Goal: Task Accomplishment & Management: Use online tool/utility

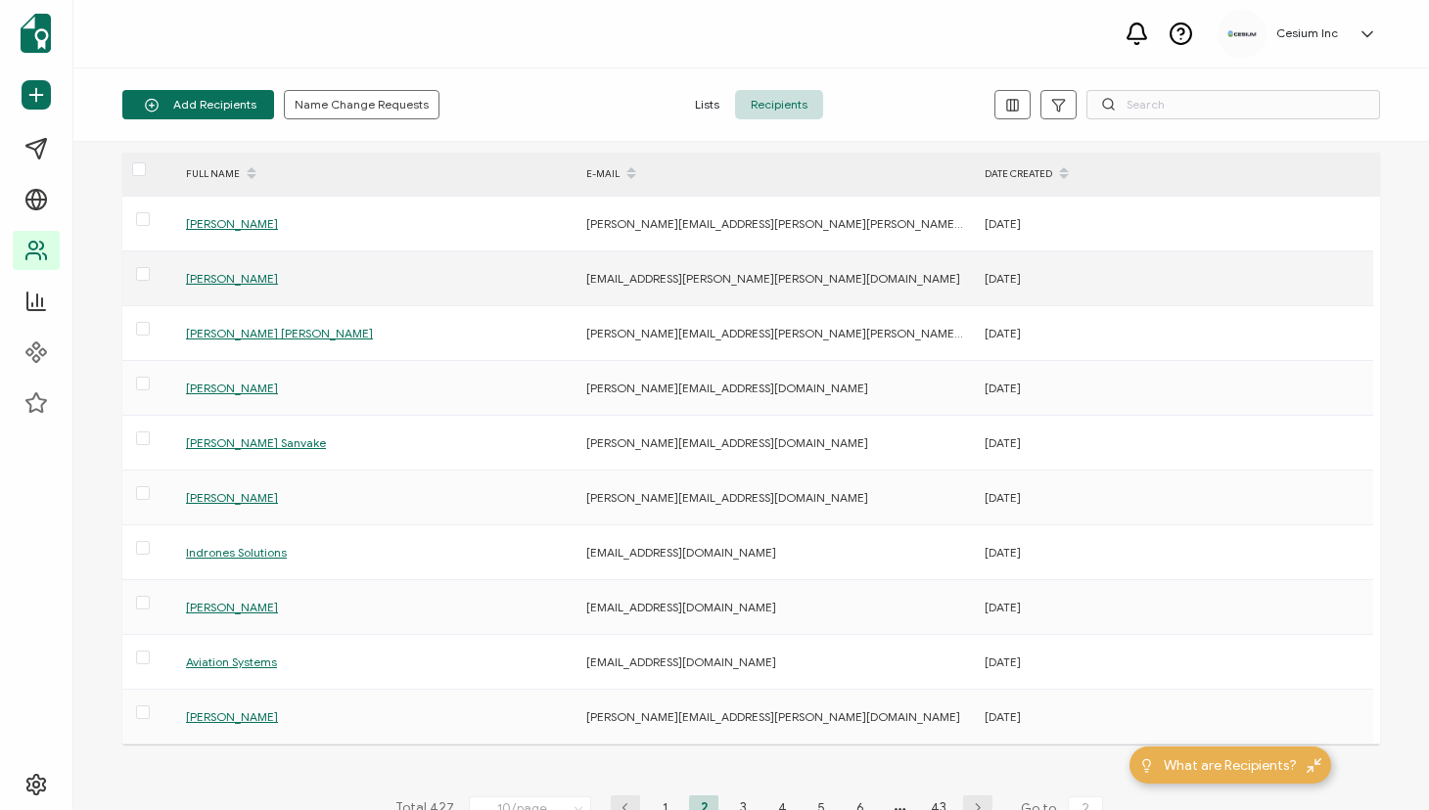
scroll to position [58, 0]
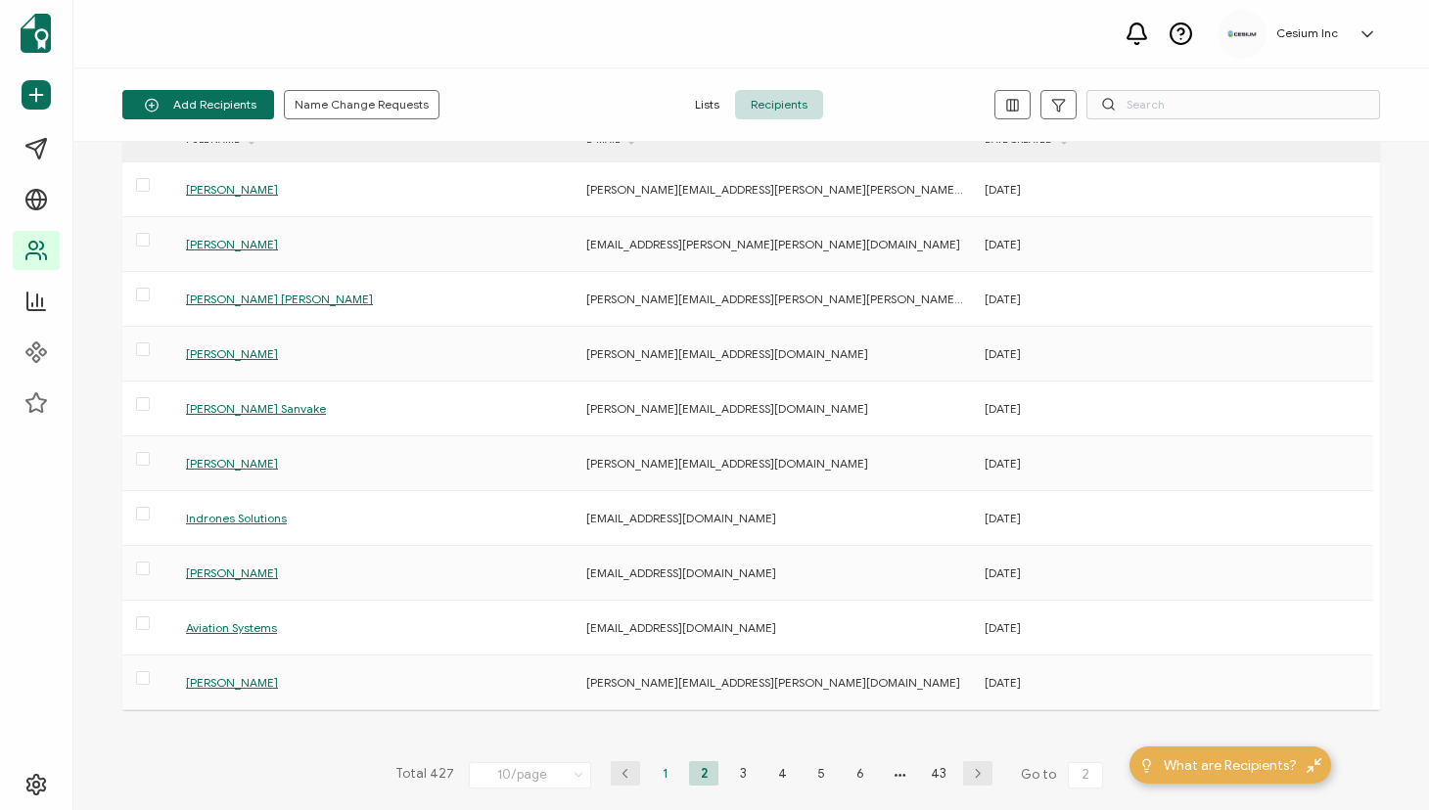
click at [659, 767] on li "1" at bounding box center [664, 773] width 29 height 24
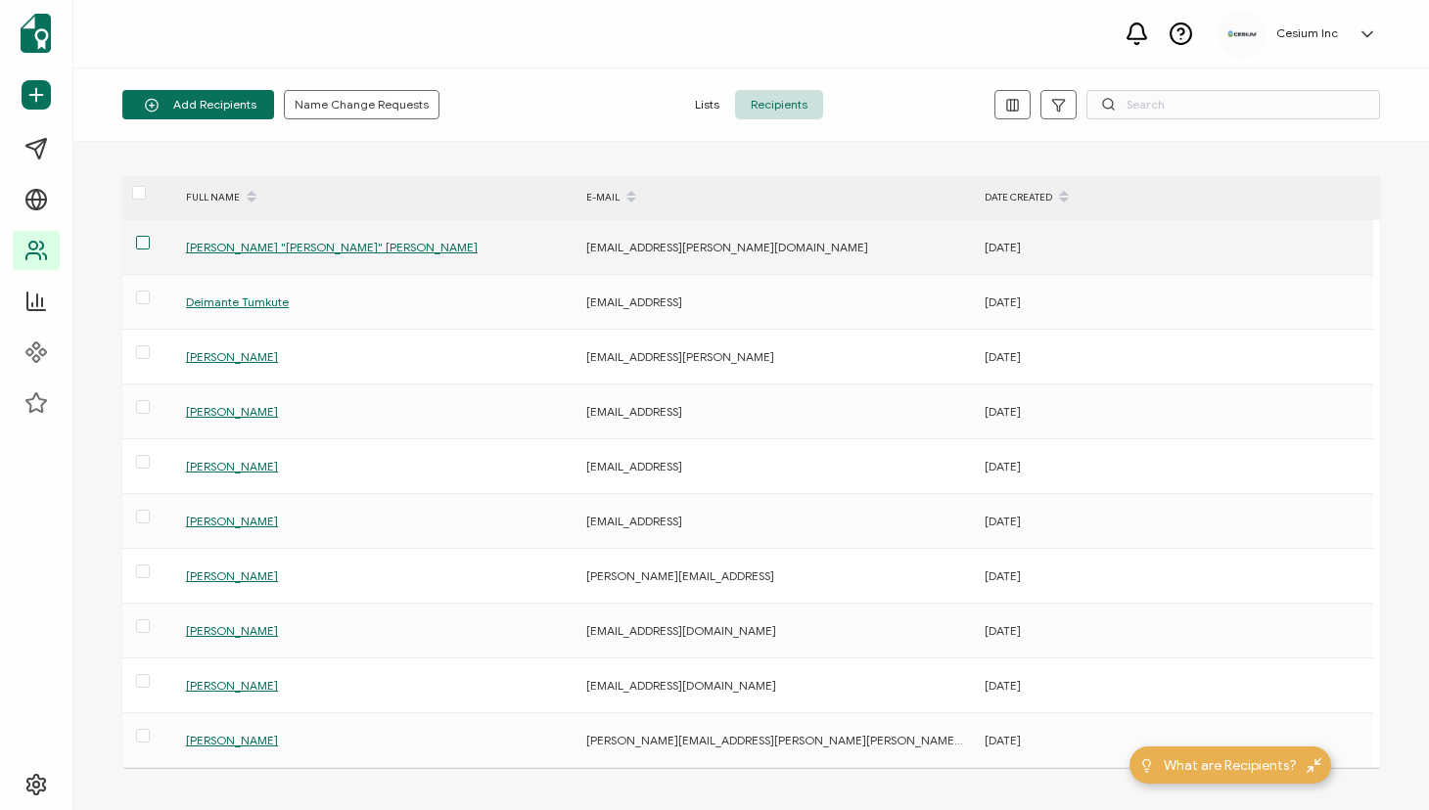
click at [146, 242] on span at bounding box center [143, 243] width 14 height 14
click at [150, 236] on input "checkbox" at bounding box center [150, 236] width 0 height 0
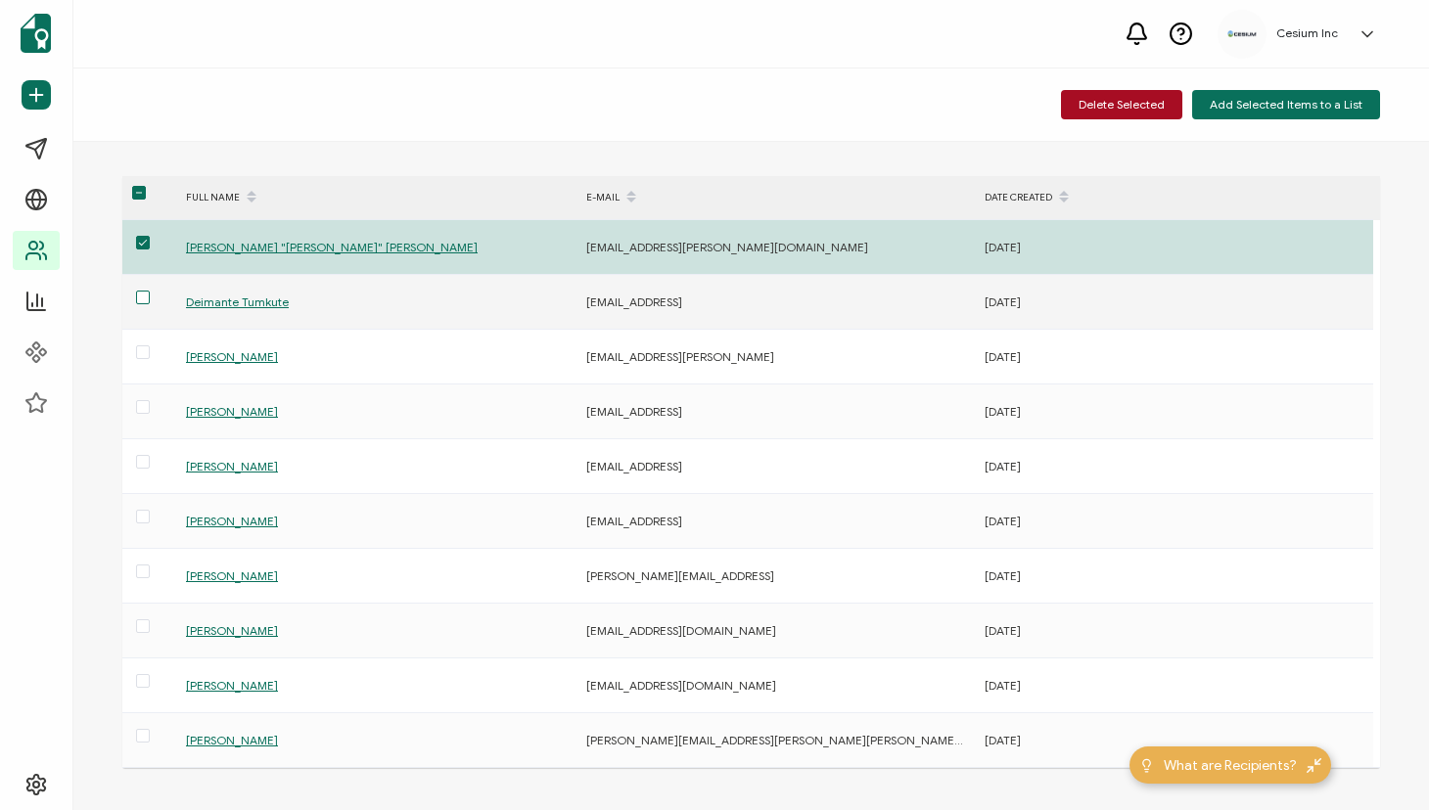
click at [146, 298] on span at bounding box center [143, 298] width 14 height 14
click at [150, 291] on input "checkbox" at bounding box center [150, 291] width 0 height 0
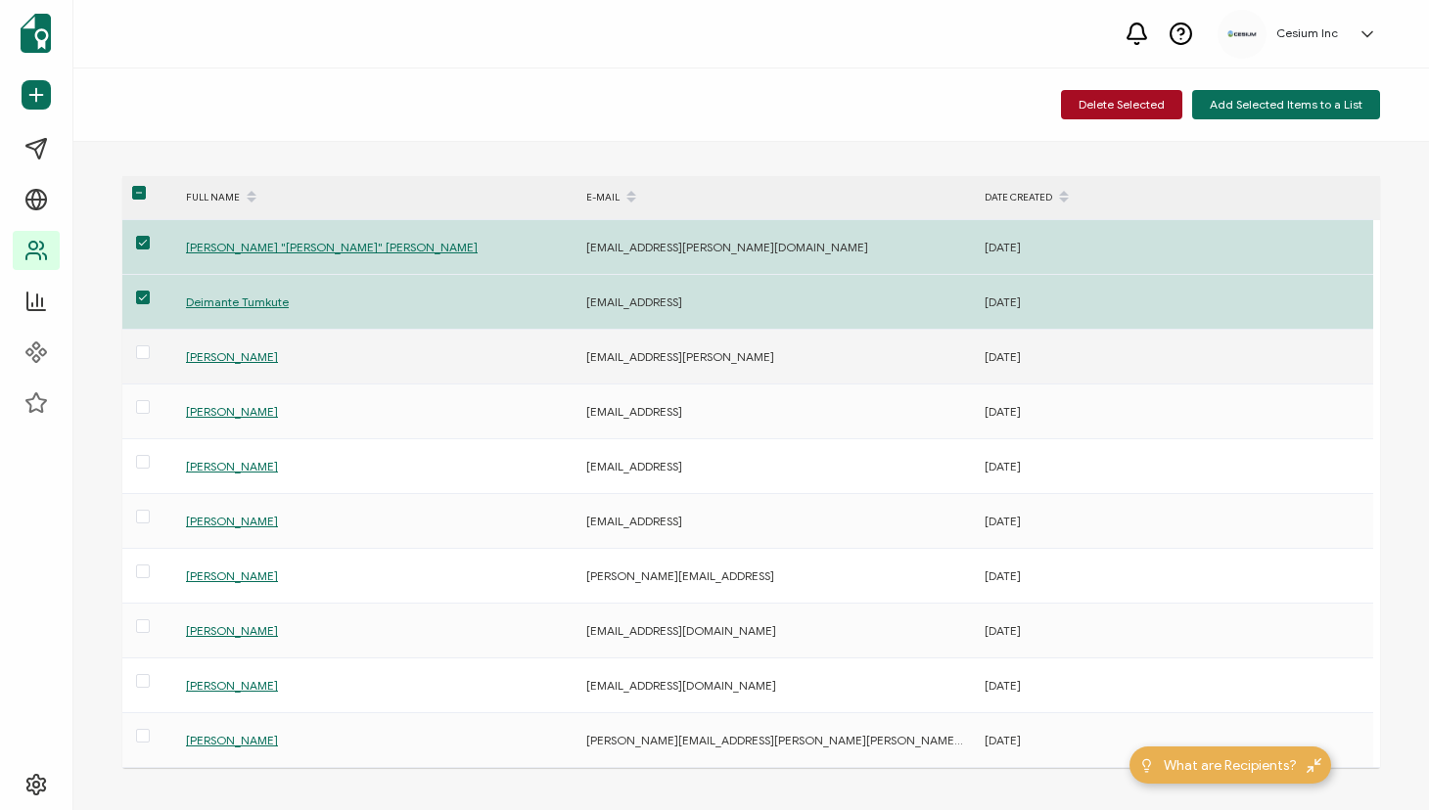
click at [146, 359] on span at bounding box center [143, 353] width 14 height 17
click at [150, 345] on input "checkbox" at bounding box center [150, 345] width 0 height 0
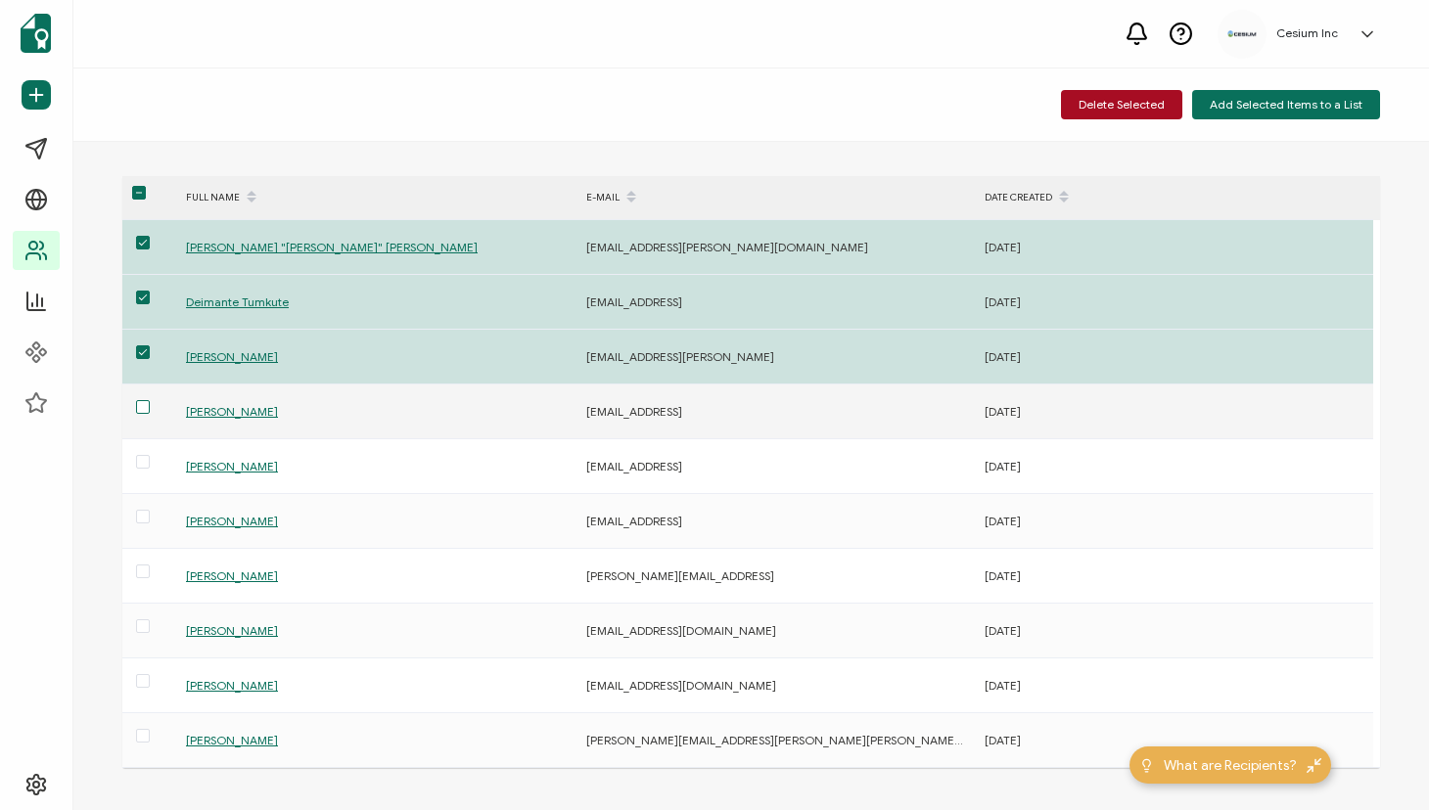
click at [142, 409] on span at bounding box center [143, 407] width 14 height 14
click at [150, 400] on input "checkbox" at bounding box center [150, 400] width 0 height 0
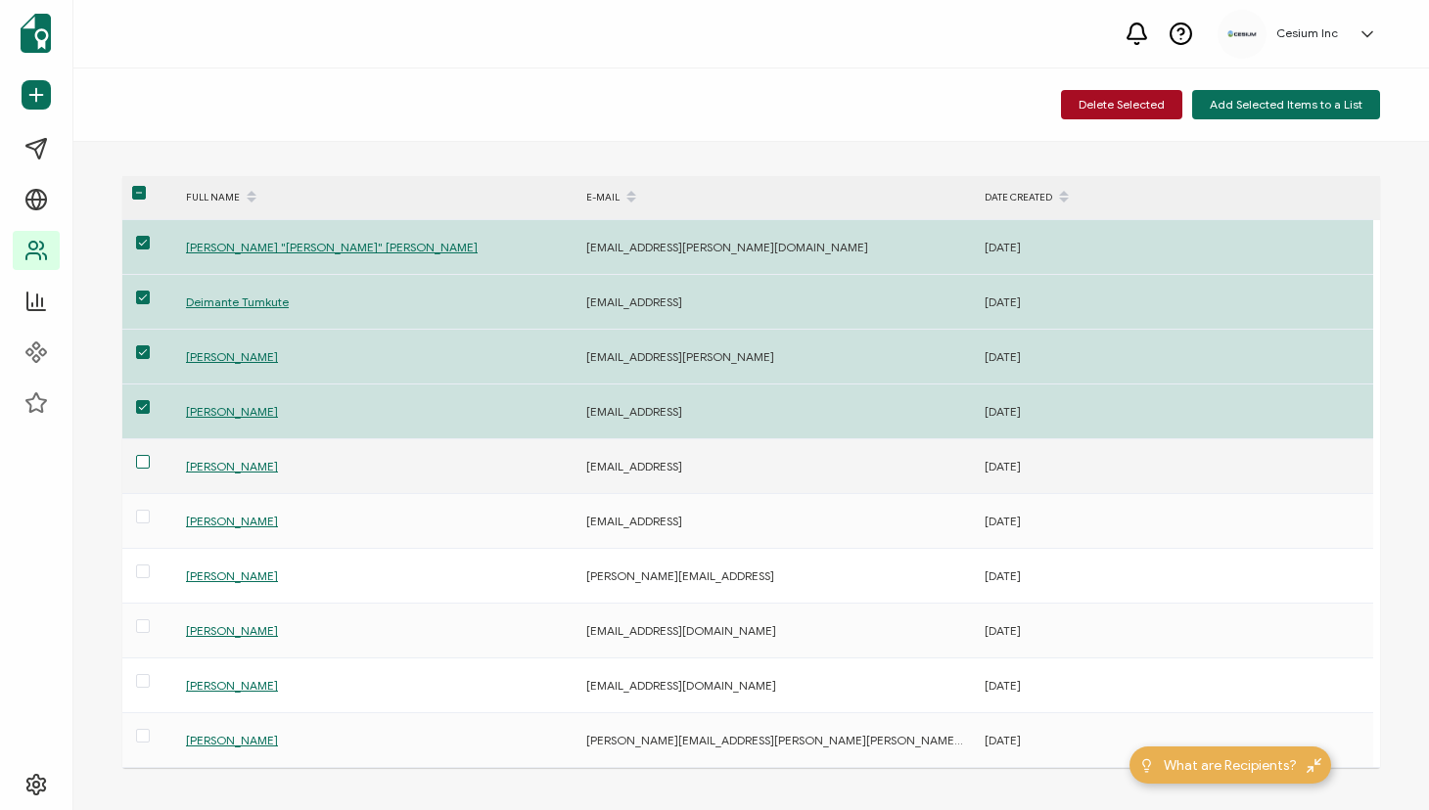
click at [142, 460] on span at bounding box center [143, 462] width 14 height 14
click at [150, 455] on input "checkbox" at bounding box center [150, 455] width 0 height 0
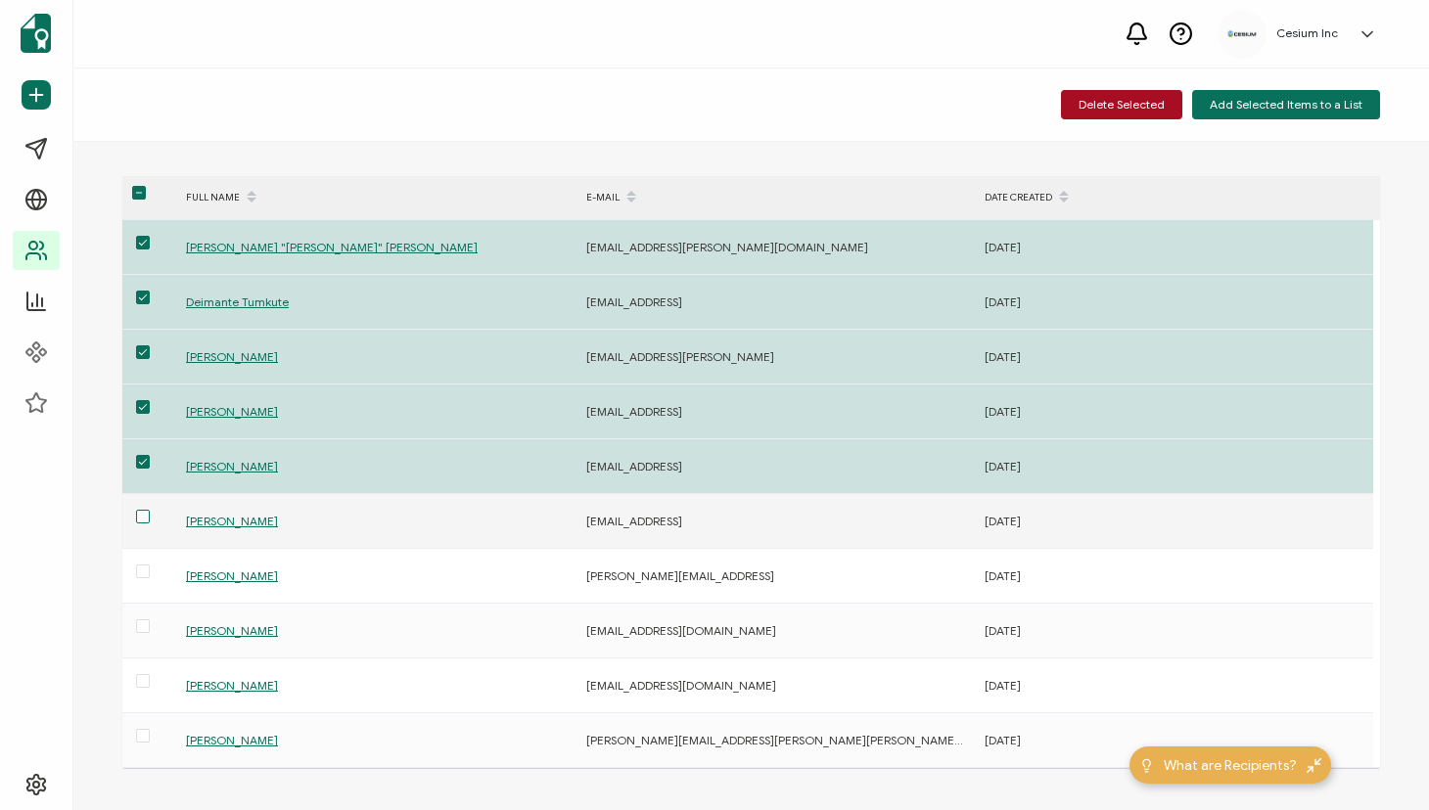
click at [142, 517] on span at bounding box center [143, 517] width 14 height 14
click at [150, 510] on input "checkbox" at bounding box center [150, 510] width 0 height 0
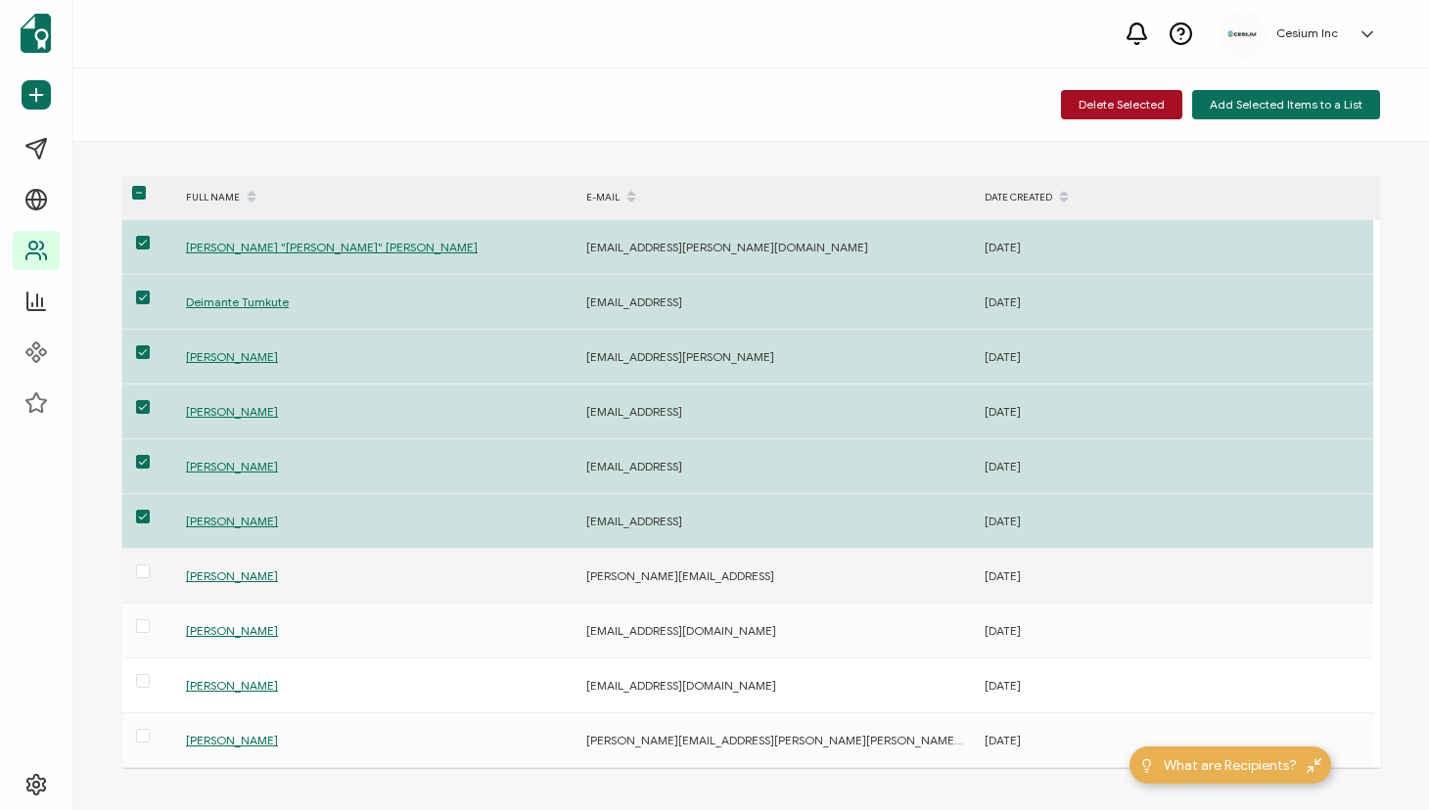
click at [143, 581] on label at bounding box center [143, 572] width 14 height 23
click at [150, 565] on input "checkbox" at bounding box center [150, 565] width 0 height 0
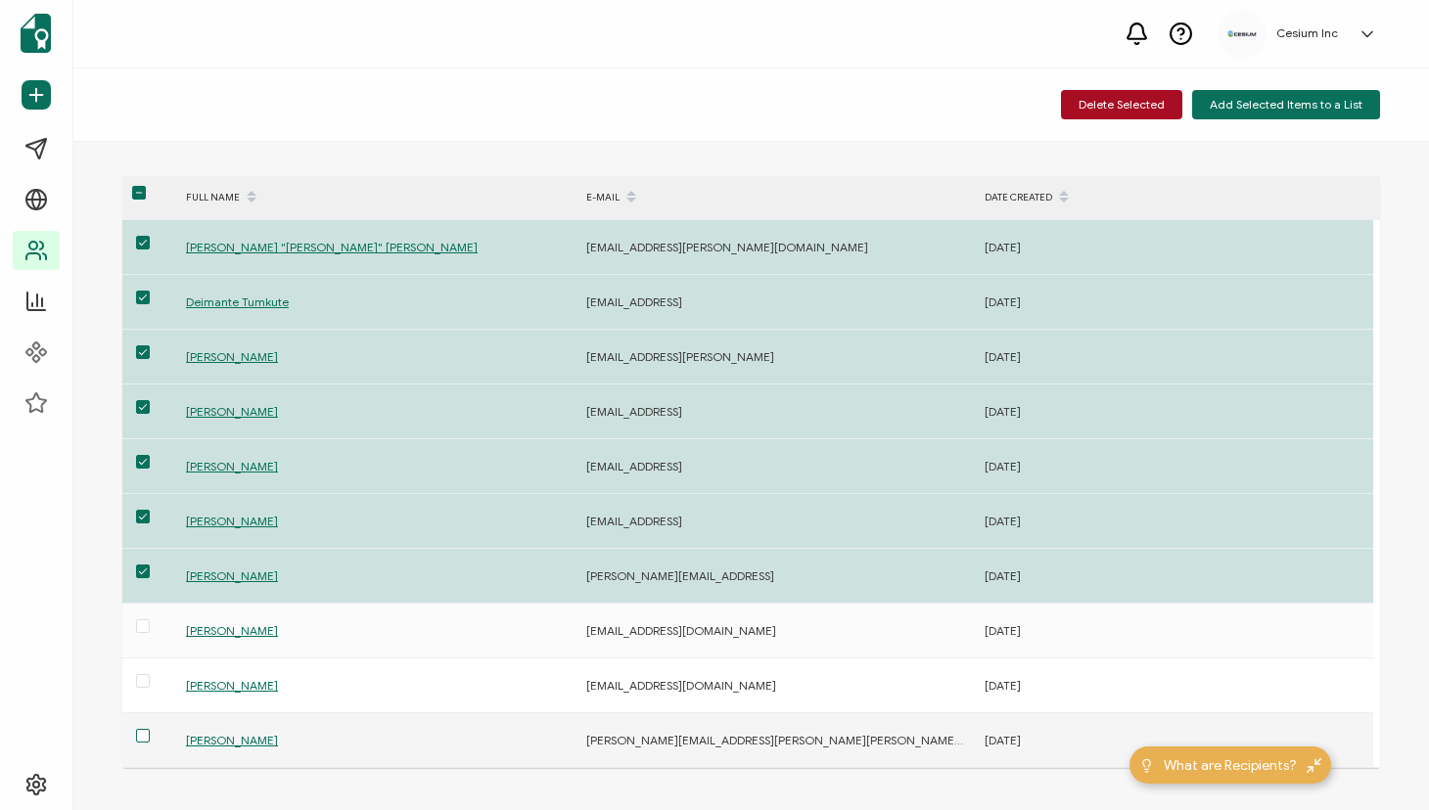
click at [142, 741] on span at bounding box center [143, 736] width 14 height 14
click at [150, 729] on input "checkbox" at bounding box center [150, 729] width 0 height 0
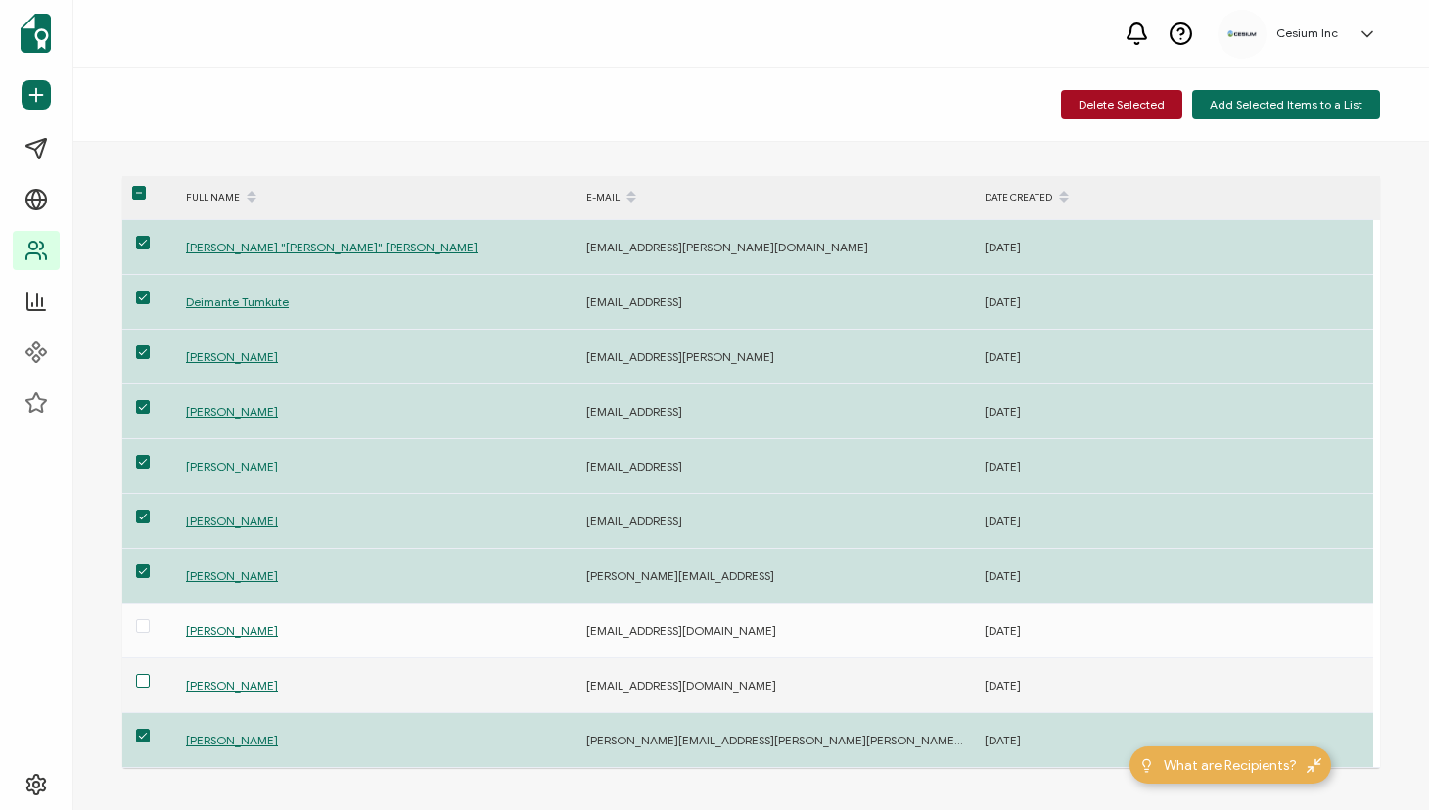
click at [141, 676] on span at bounding box center [143, 681] width 14 height 14
click at [150, 674] on input "checkbox" at bounding box center [150, 674] width 0 height 0
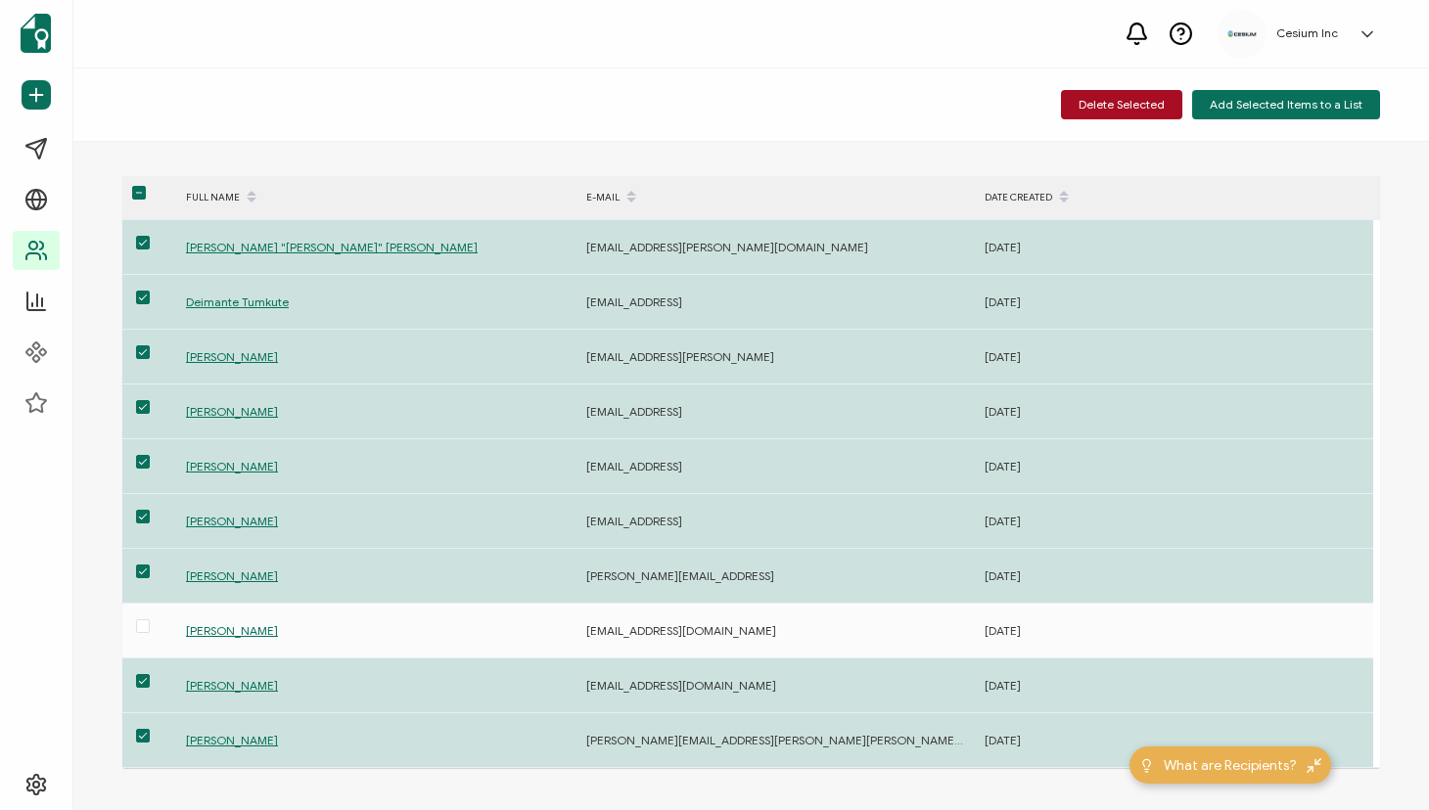
click at [758, 97] on div "Delete Selected Add Selected Items to a List" at bounding box center [750, 105] width 1355 height 73
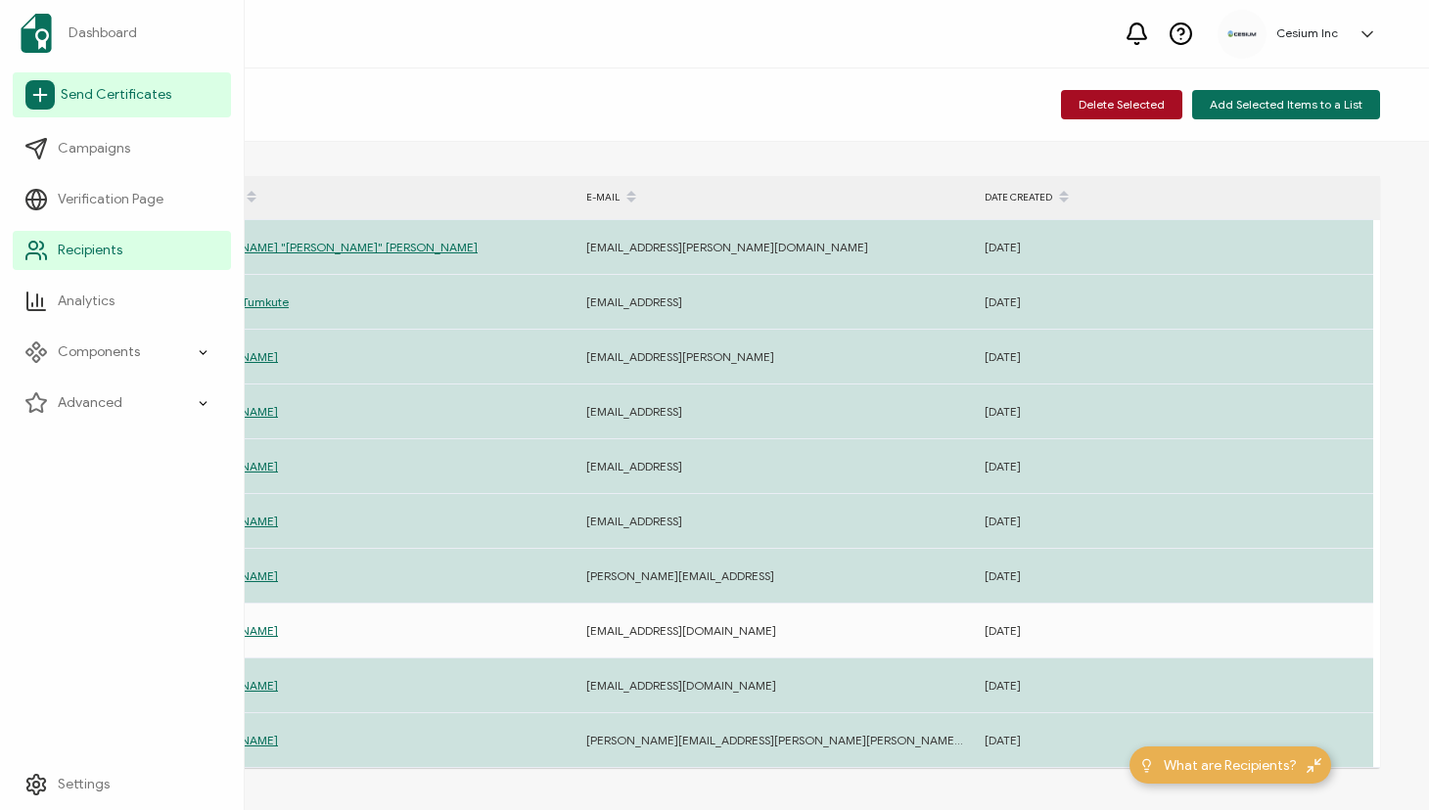
click at [90, 95] on span "Send Certificates" at bounding box center [116, 95] width 111 height 20
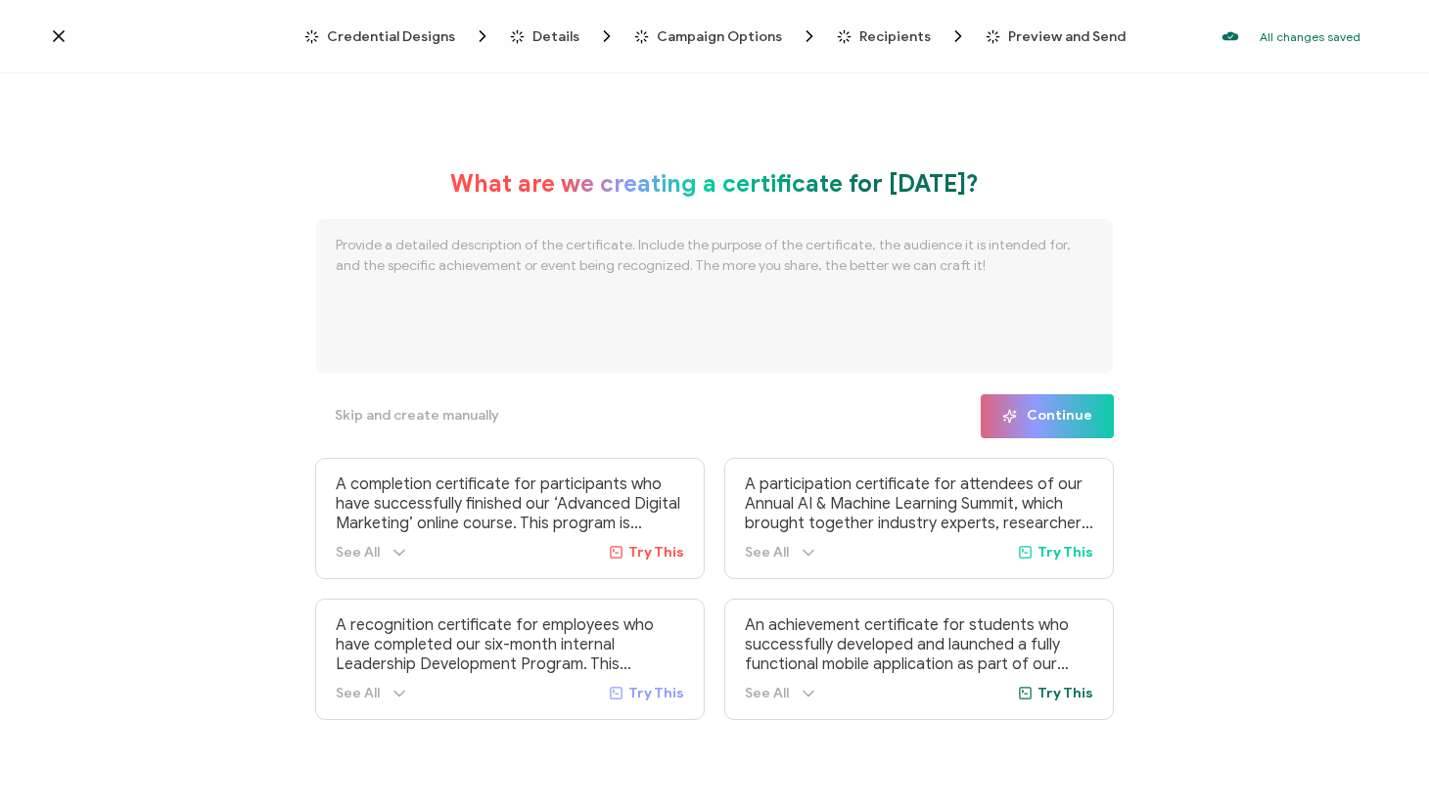
click at [56, 33] on icon at bounding box center [59, 36] width 10 height 10
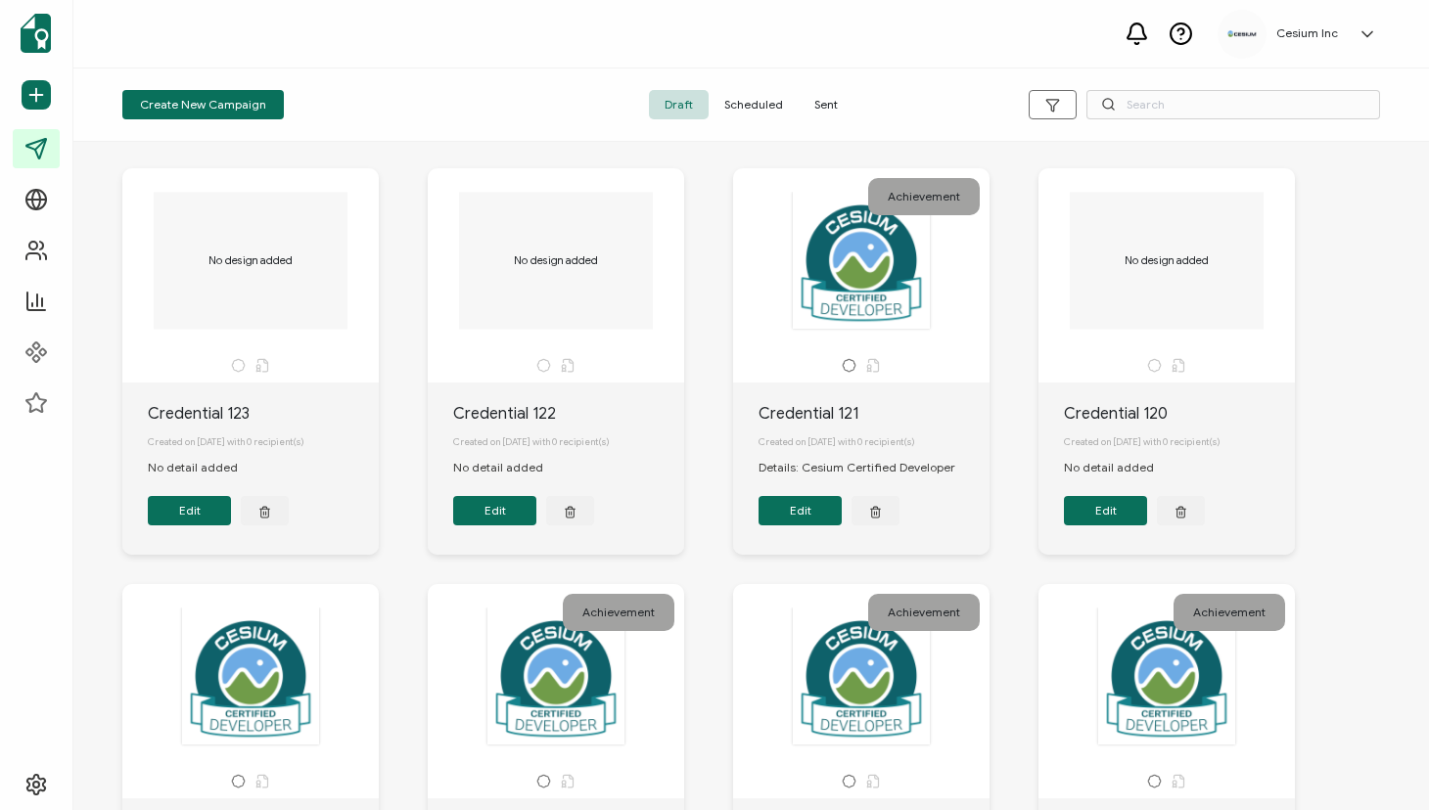
scroll to position [24, 0]
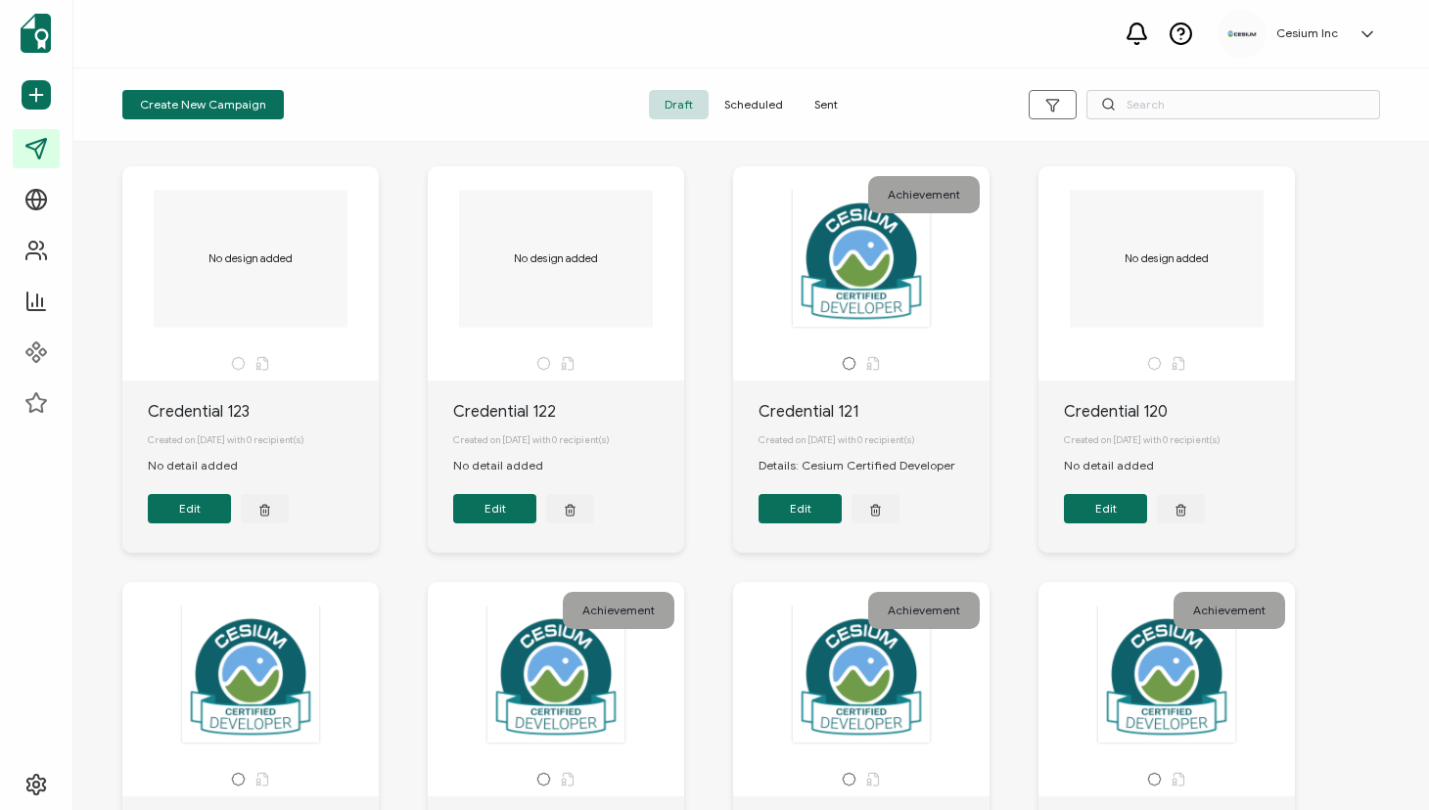
click at [842, 278] on div at bounding box center [861, 258] width 206 height 139
click at [846, 298] on div at bounding box center [861, 258] width 206 height 139
click at [889, 248] on div at bounding box center [861, 258] width 206 height 139
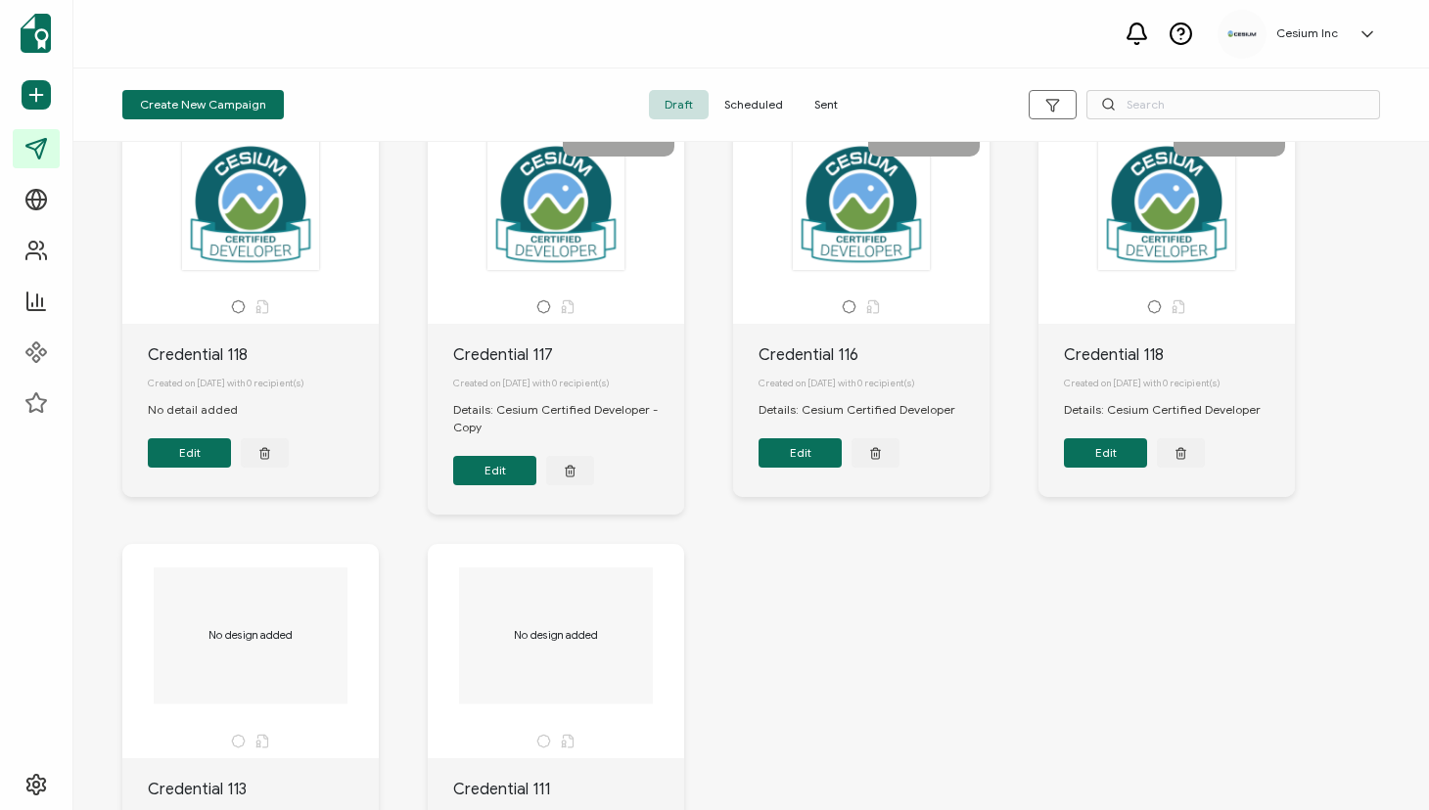
scroll to position [755, 0]
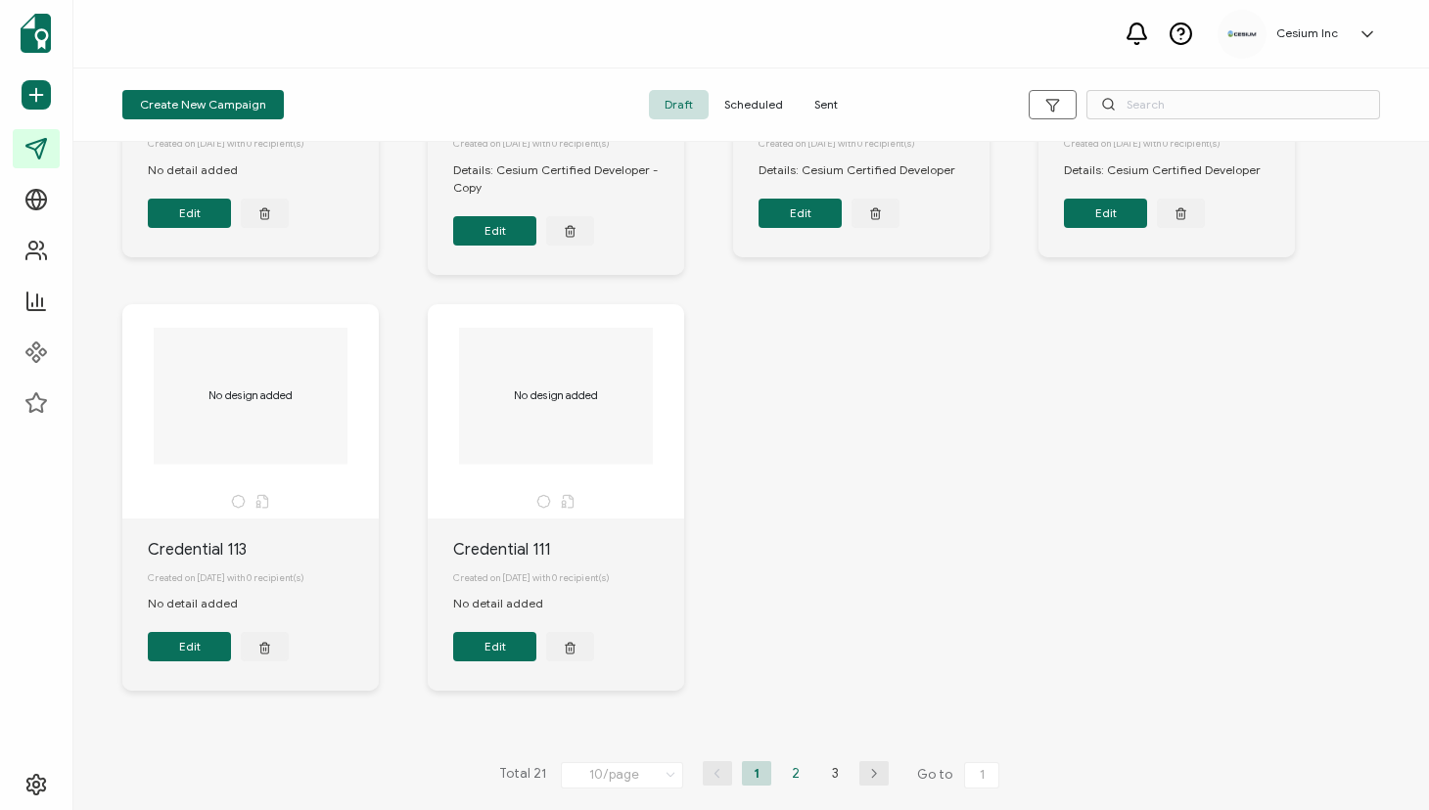
click at [791, 776] on li "2" at bounding box center [795, 773] width 29 height 24
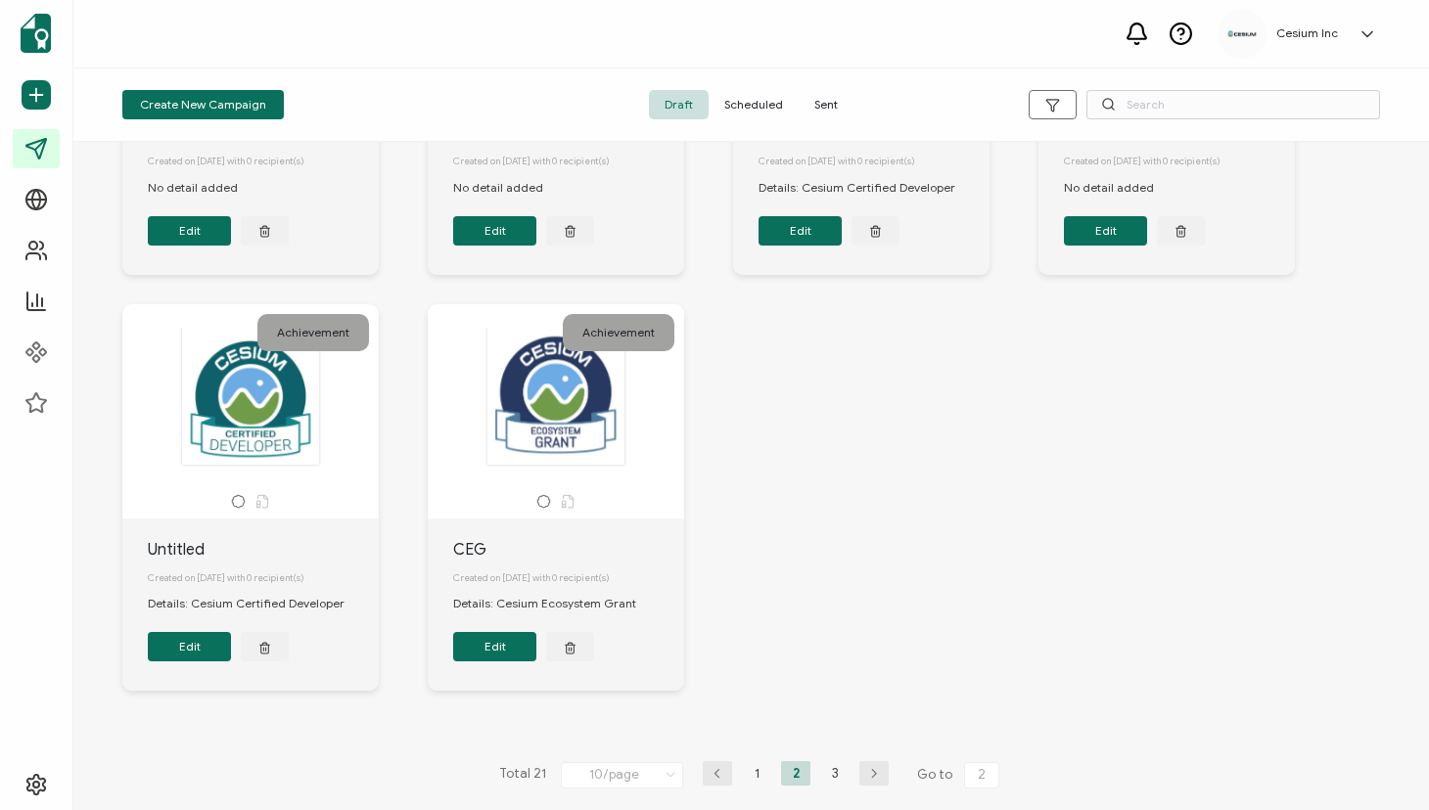
click at [266, 411] on div at bounding box center [251, 396] width 206 height 139
click at [236, 414] on div at bounding box center [251, 396] width 206 height 139
click at [224, 604] on div "Details: Cesium Certified Developer" at bounding box center [256, 604] width 216 height 18
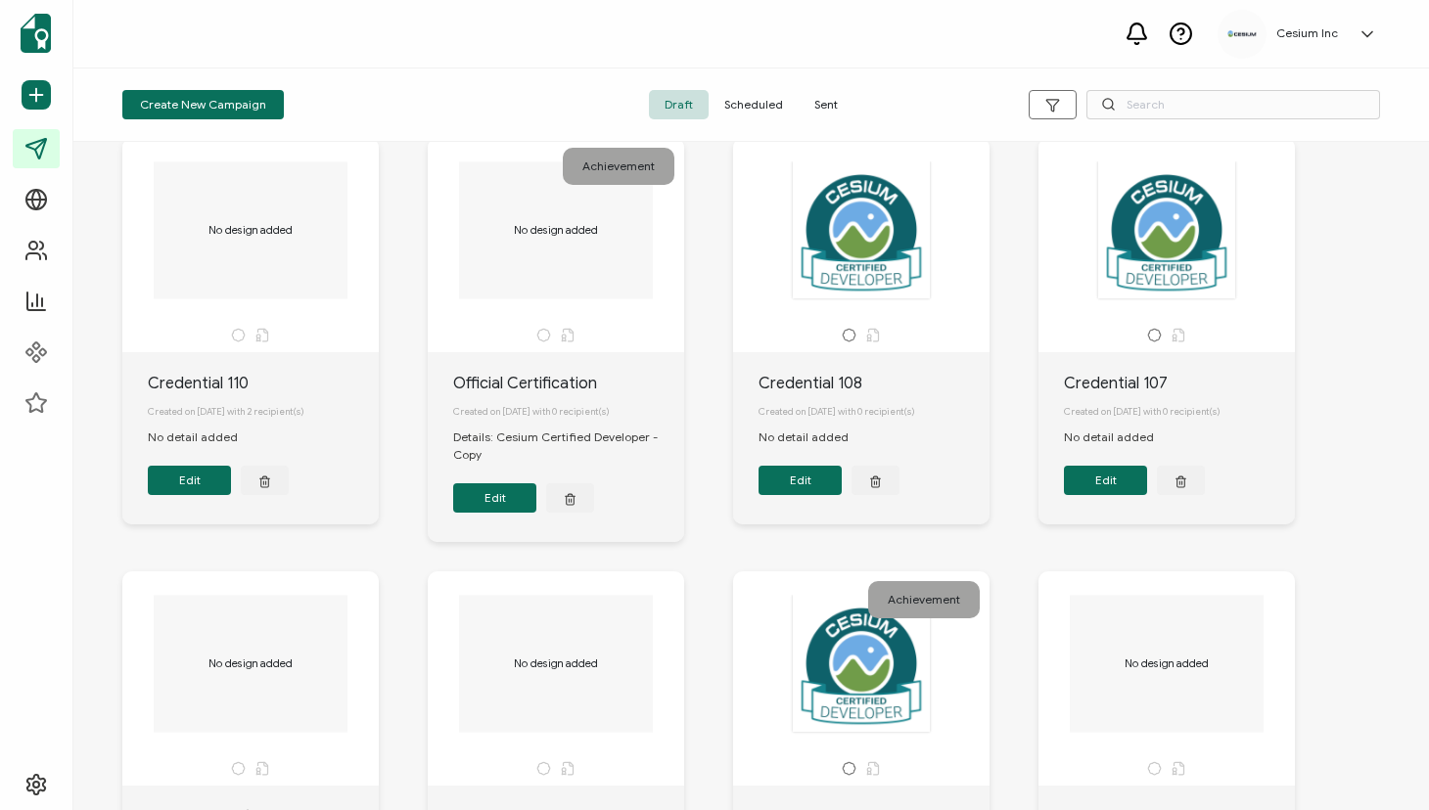
scroll to position [0, 0]
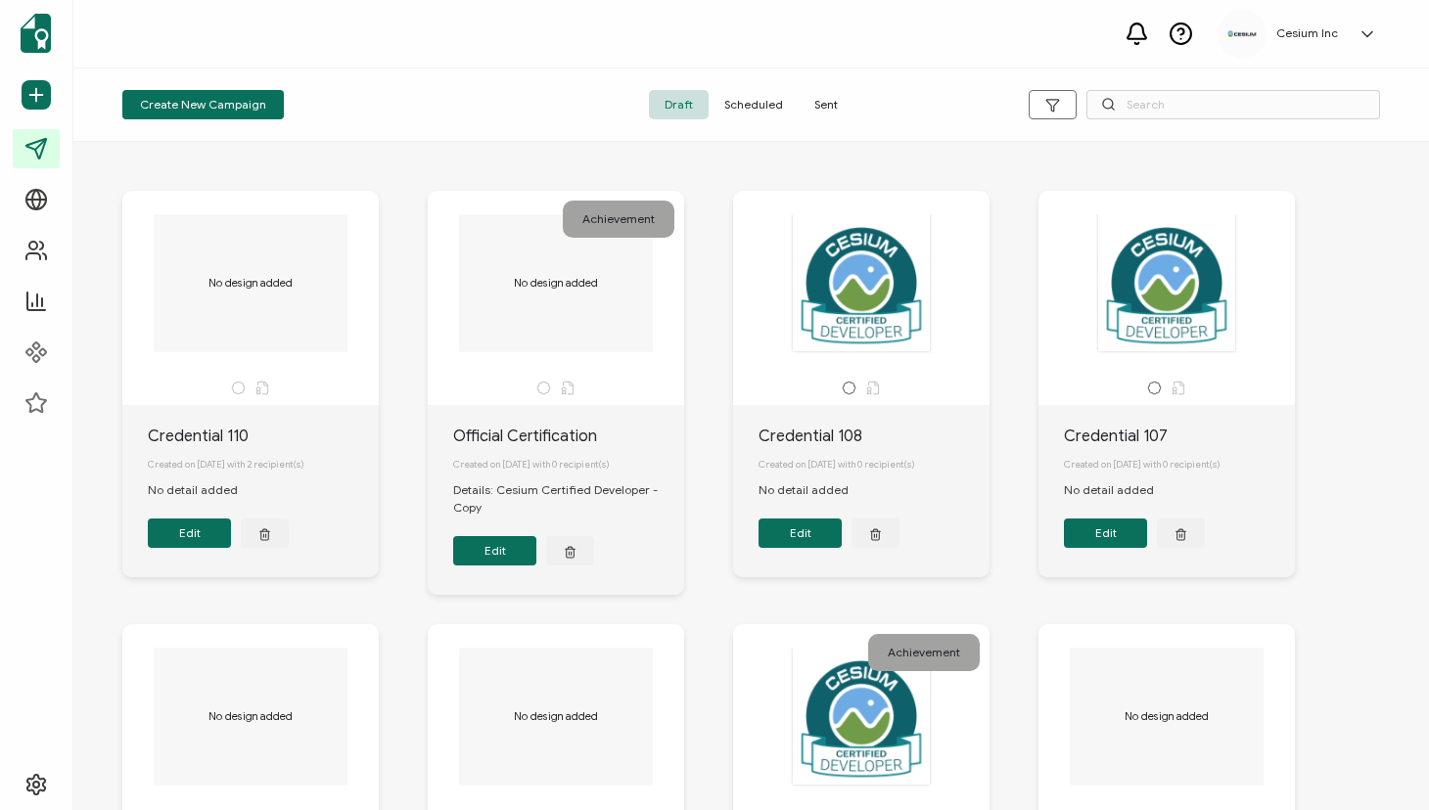
click at [833, 105] on span "Sent" at bounding box center [826, 104] width 55 height 29
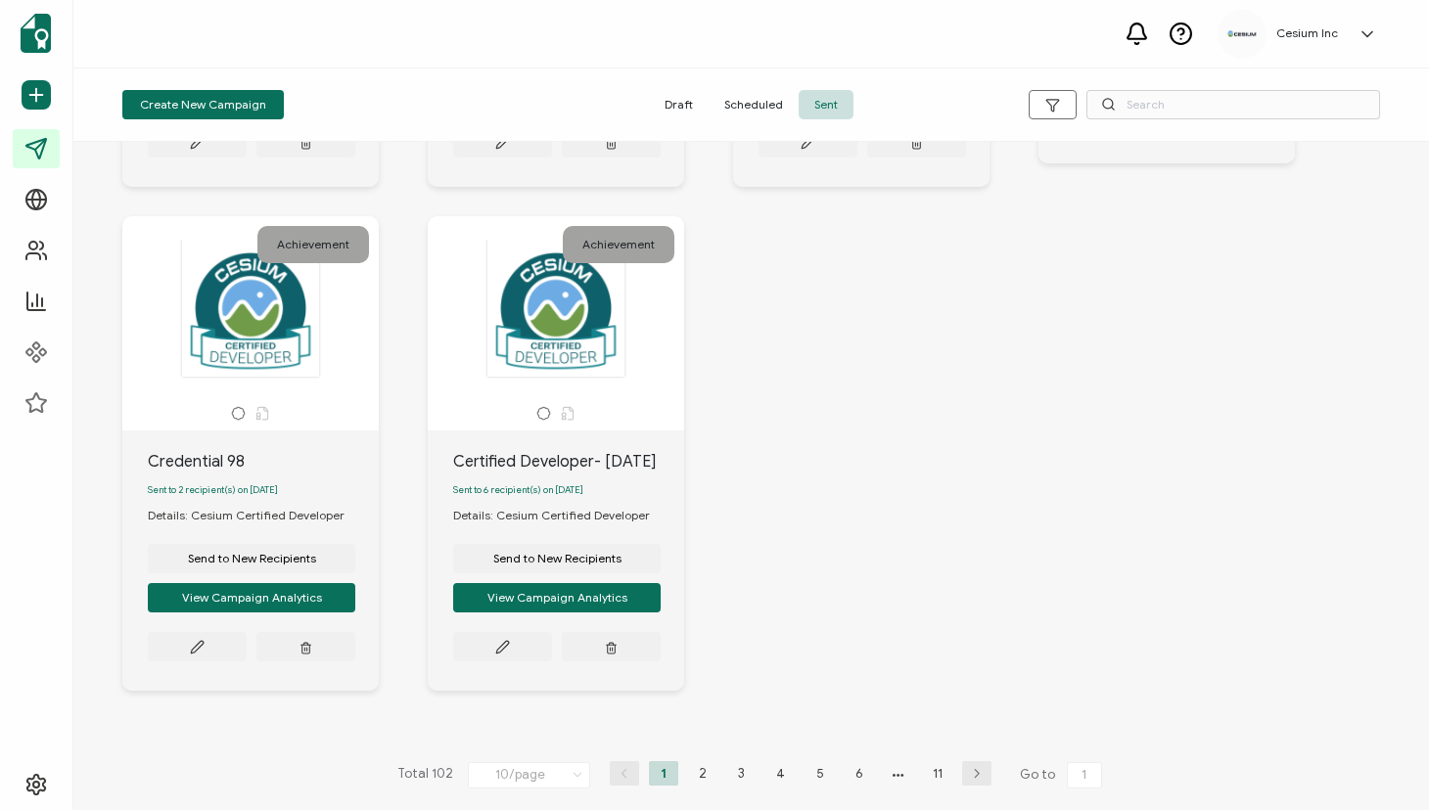
scroll to position [1016, 0]
click at [561, 565] on span "Send to New Recipients" at bounding box center [557, 559] width 128 height 12
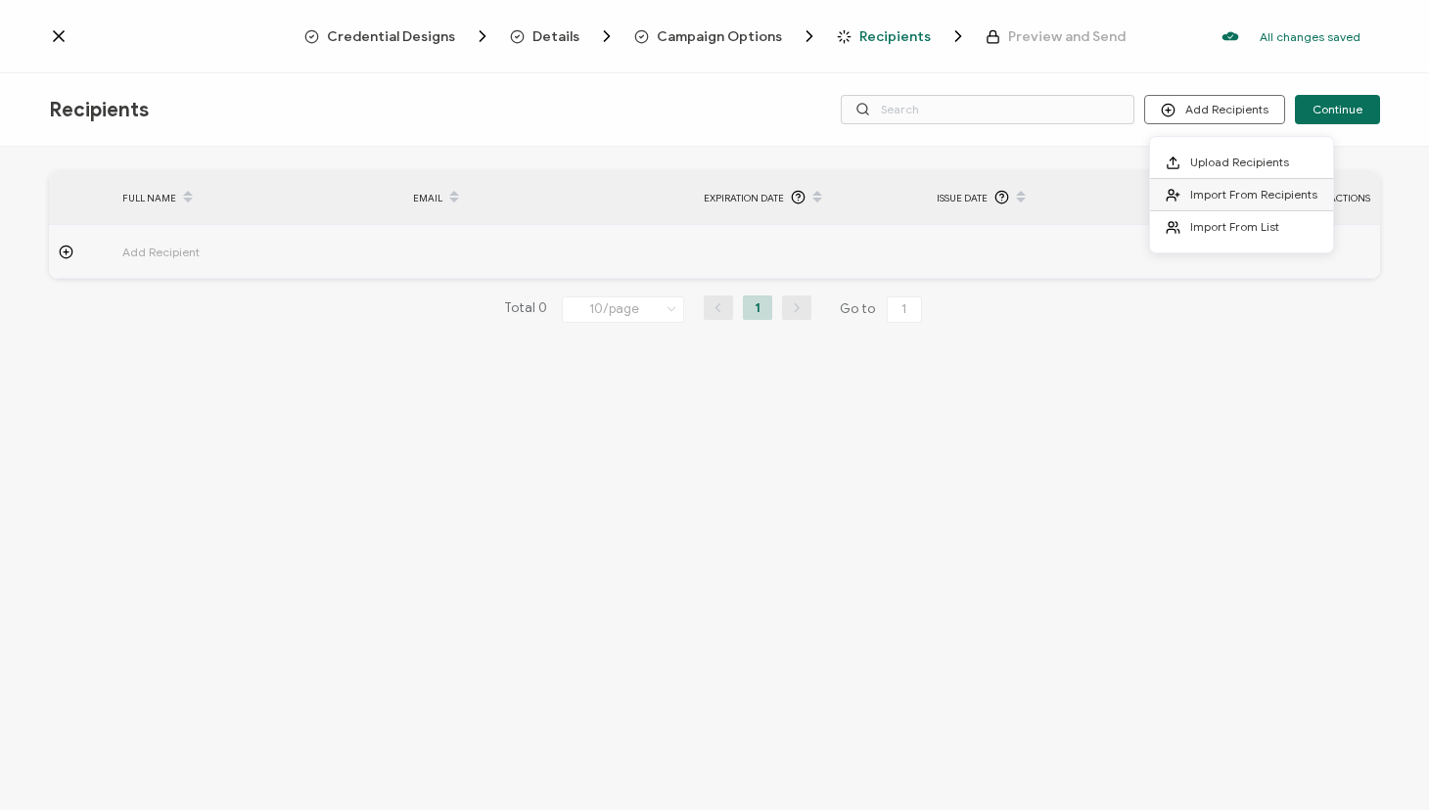
click at [1209, 196] on span "Import From Recipients" at bounding box center [1253, 194] width 127 height 15
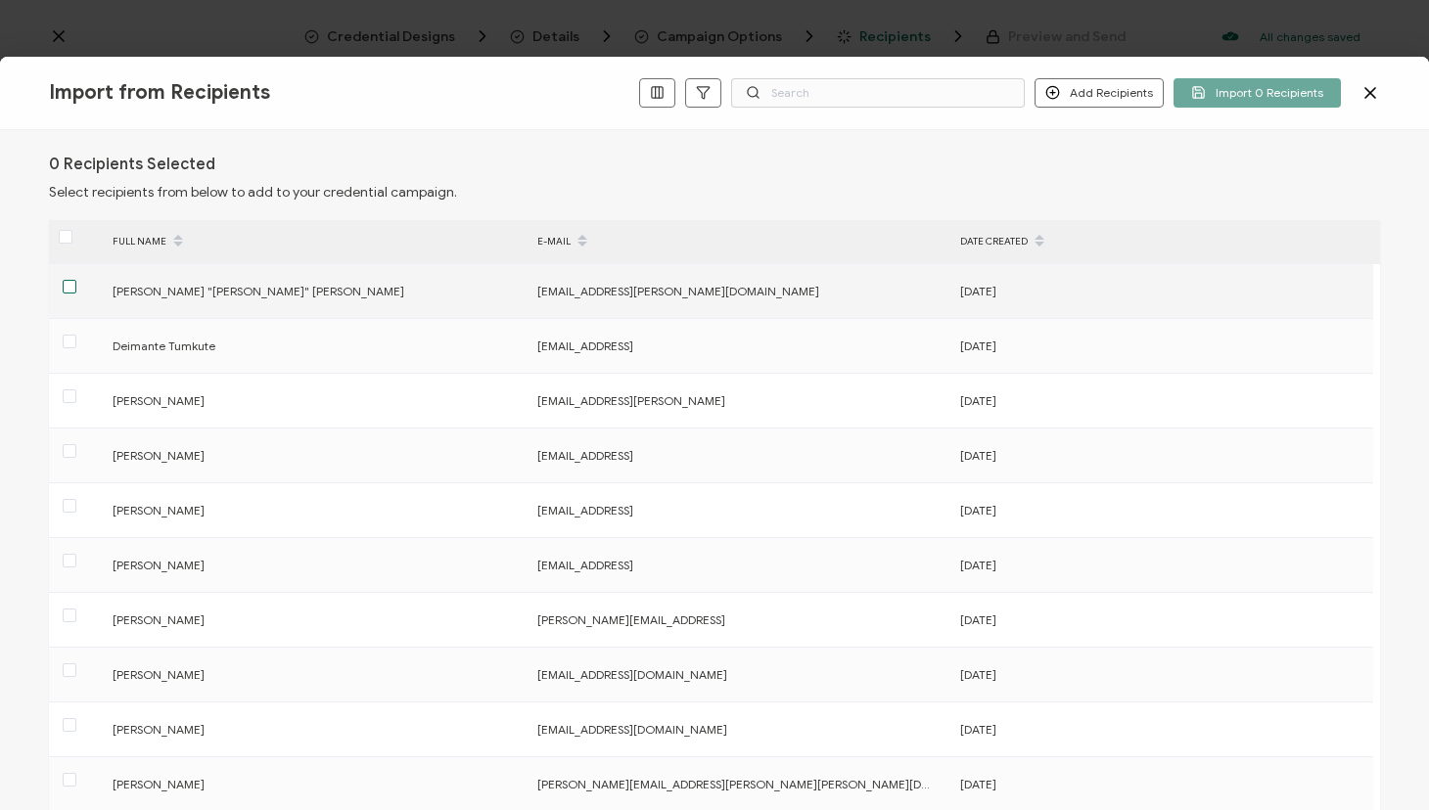
click at [69, 288] on span at bounding box center [70, 287] width 14 height 14
click at [76, 280] on input "checkbox" at bounding box center [76, 280] width 0 height 0
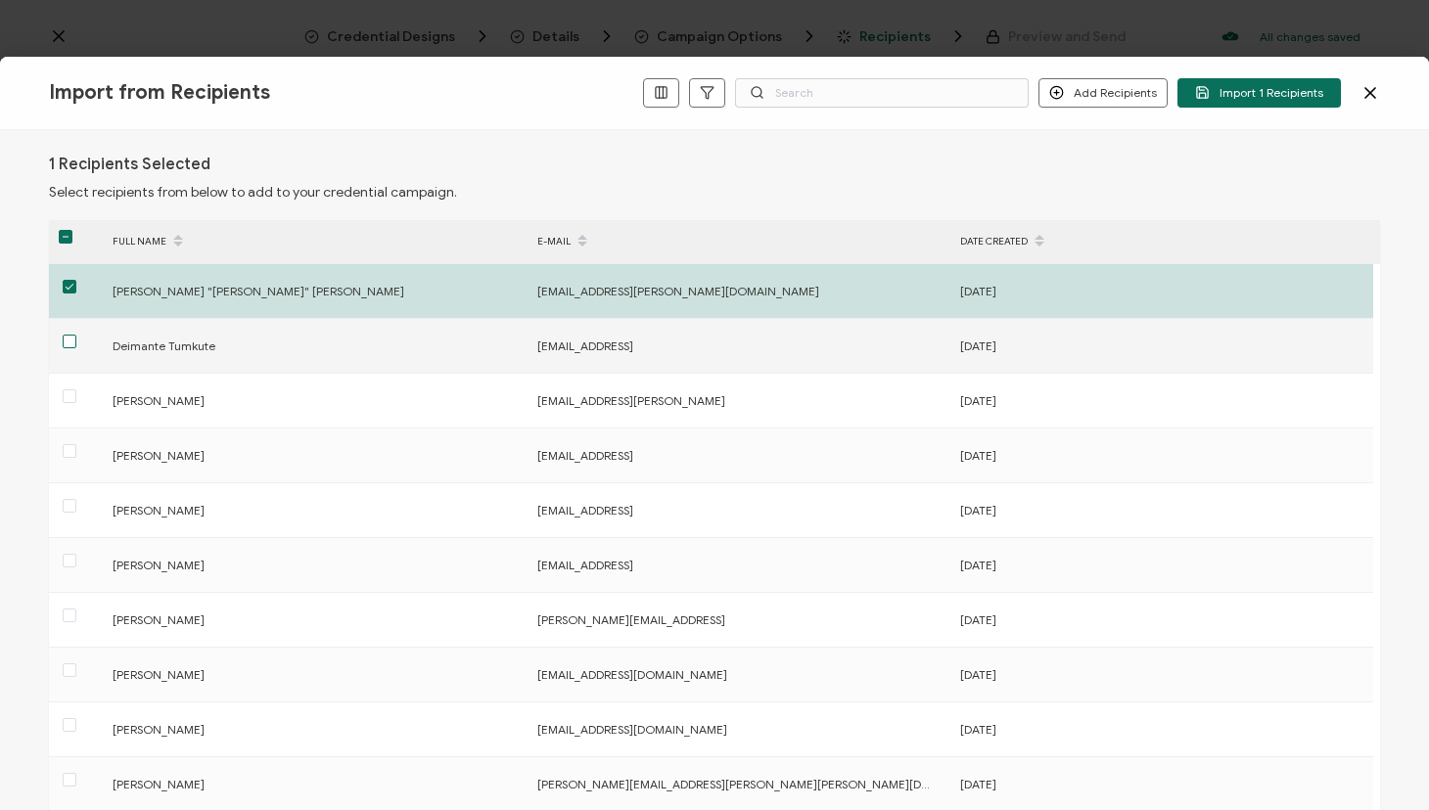
click at [70, 342] on span at bounding box center [70, 342] width 14 height 14
click at [76, 335] on input "checkbox" at bounding box center [76, 335] width 0 height 0
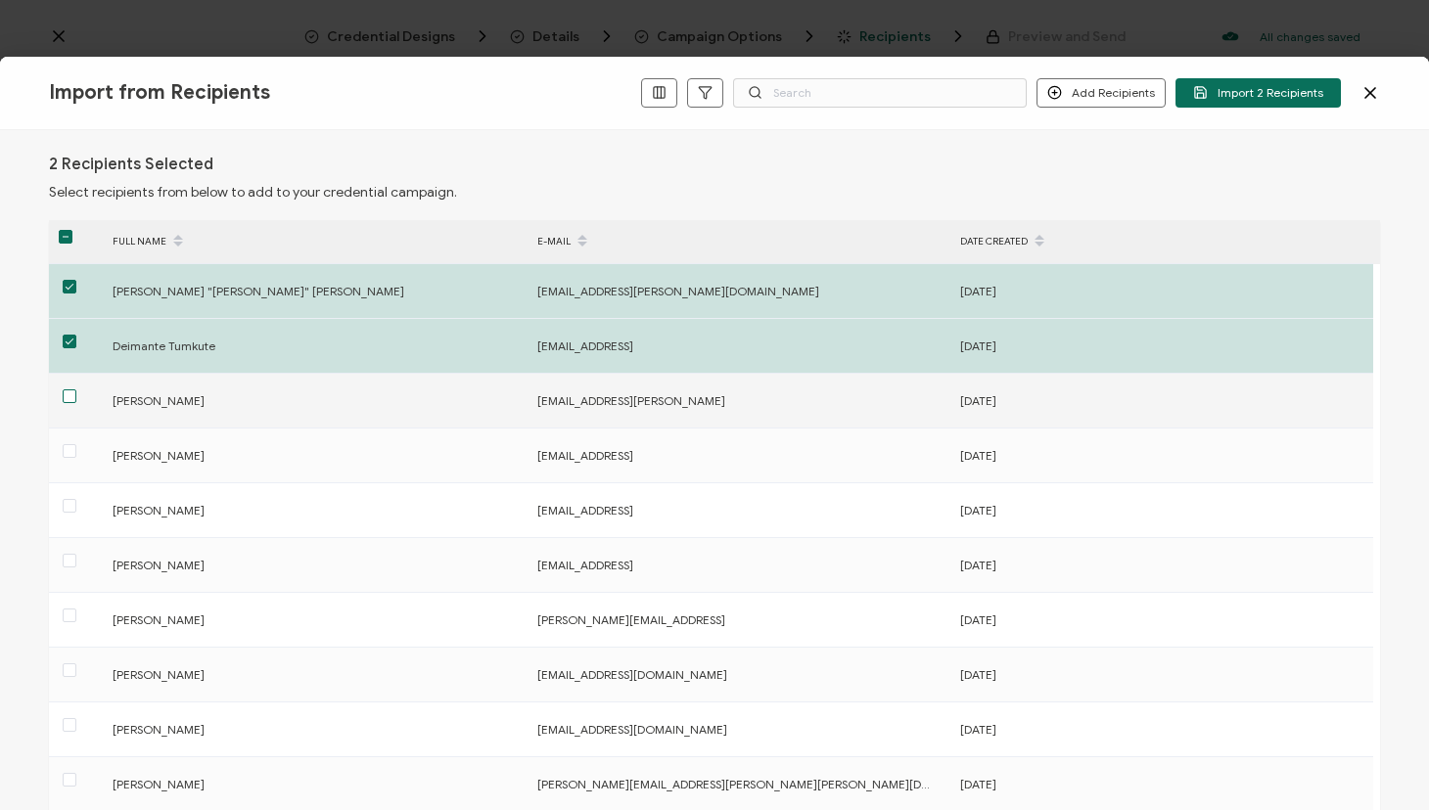
click at [72, 394] on span at bounding box center [70, 396] width 14 height 14
click at [76, 389] on input "checkbox" at bounding box center [76, 389] width 0 height 0
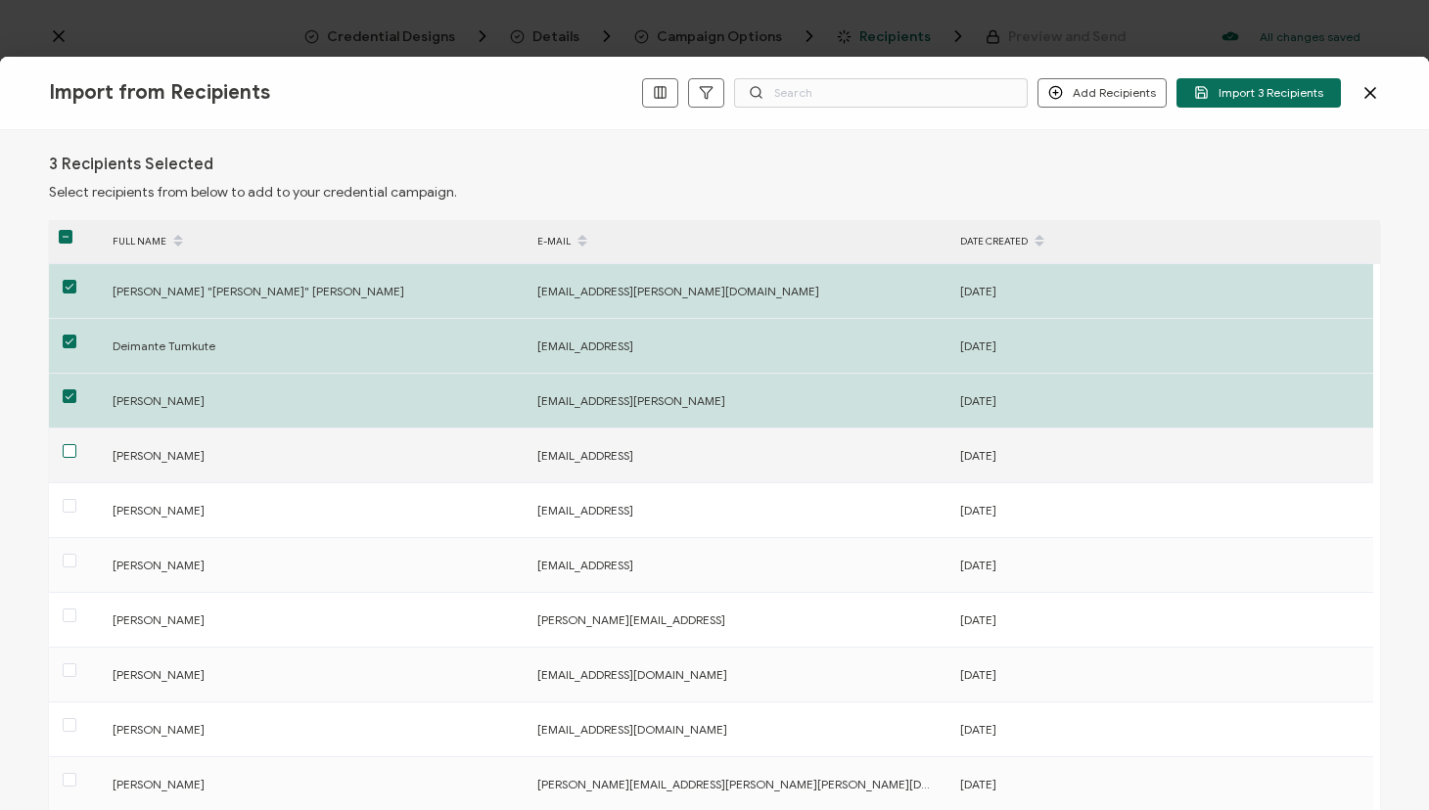
click at [72, 446] on span at bounding box center [70, 451] width 14 height 14
click at [76, 444] on input "checkbox" at bounding box center [76, 444] width 0 height 0
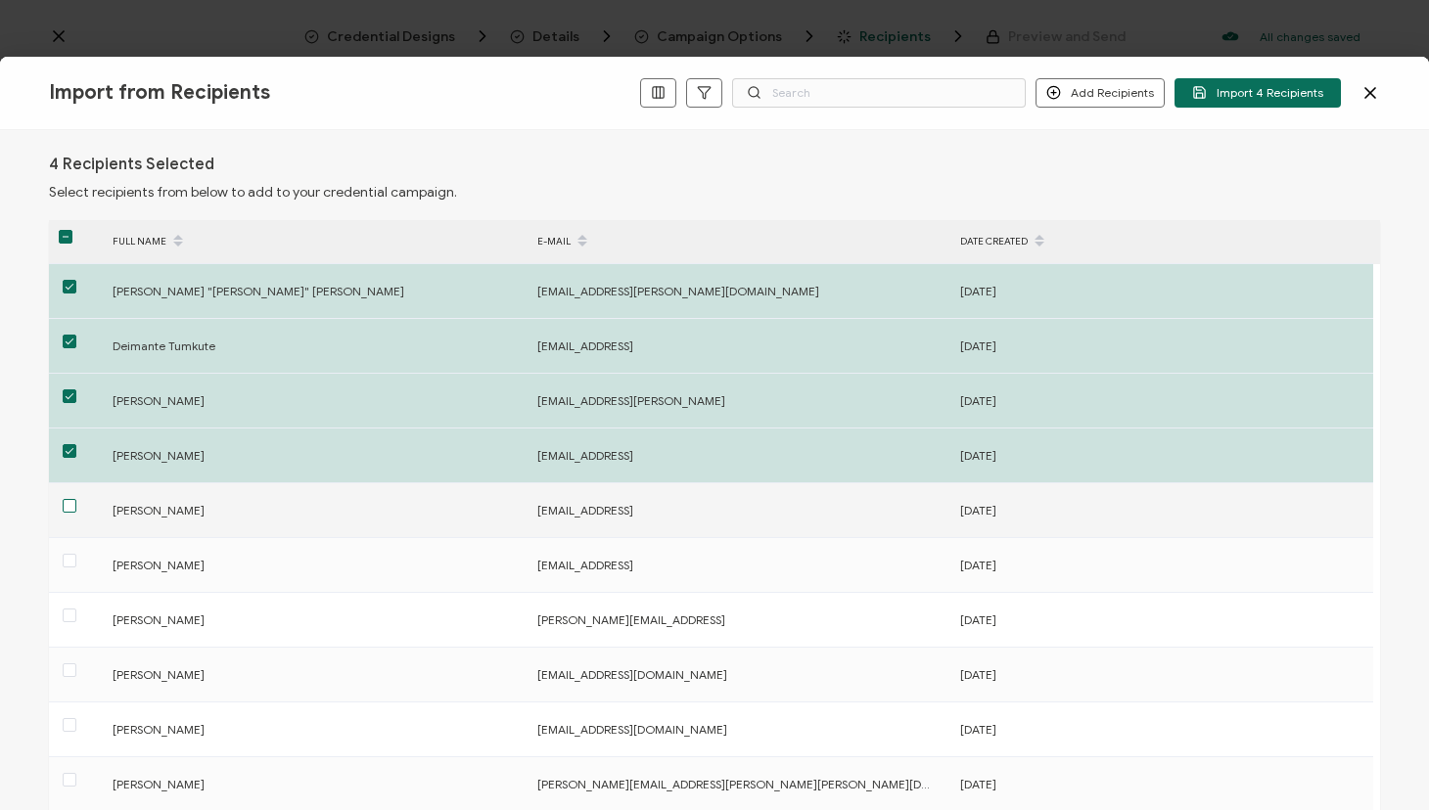
click at [69, 505] on span at bounding box center [70, 506] width 14 height 14
click at [76, 499] on input "checkbox" at bounding box center [76, 499] width 0 height 0
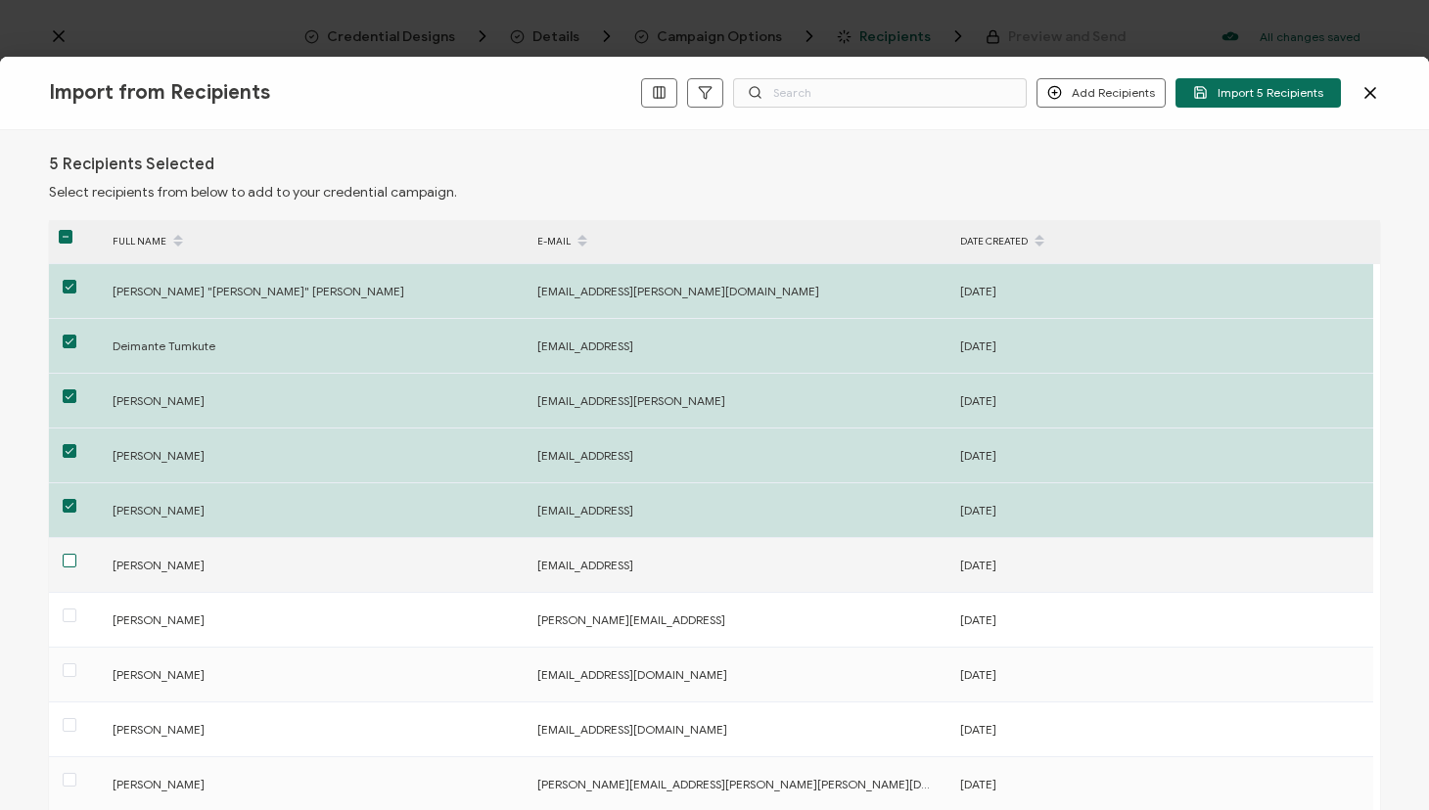
click at [72, 561] on span at bounding box center [70, 561] width 14 height 14
click at [76, 554] on input "checkbox" at bounding box center [76, 554] width 0 height 0
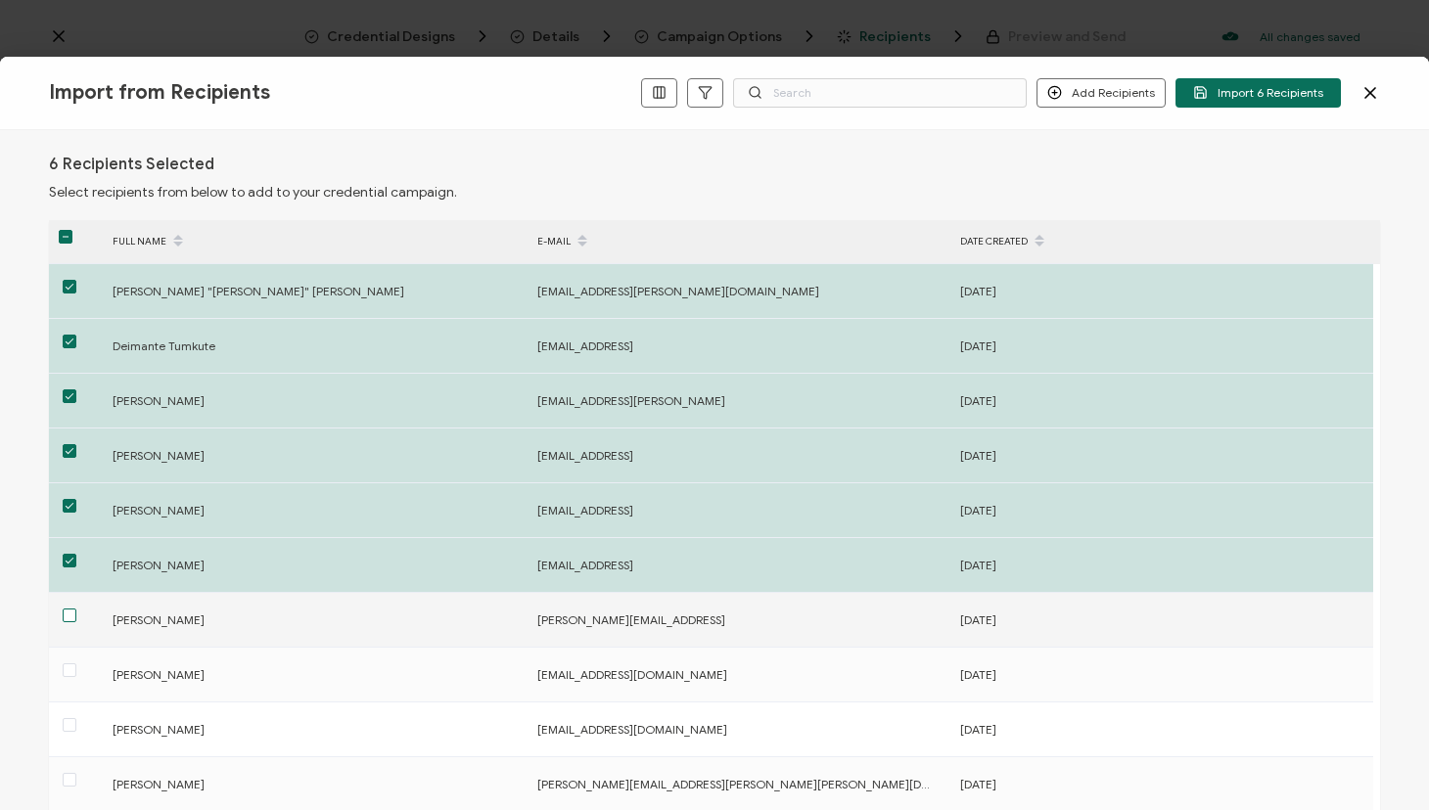
click at [68, 614] on span at bounding box center [70, 616] width 14 height 14
click at [76, 609] on input "checkbox" at bounding box center [76, 609] width 0 height 0
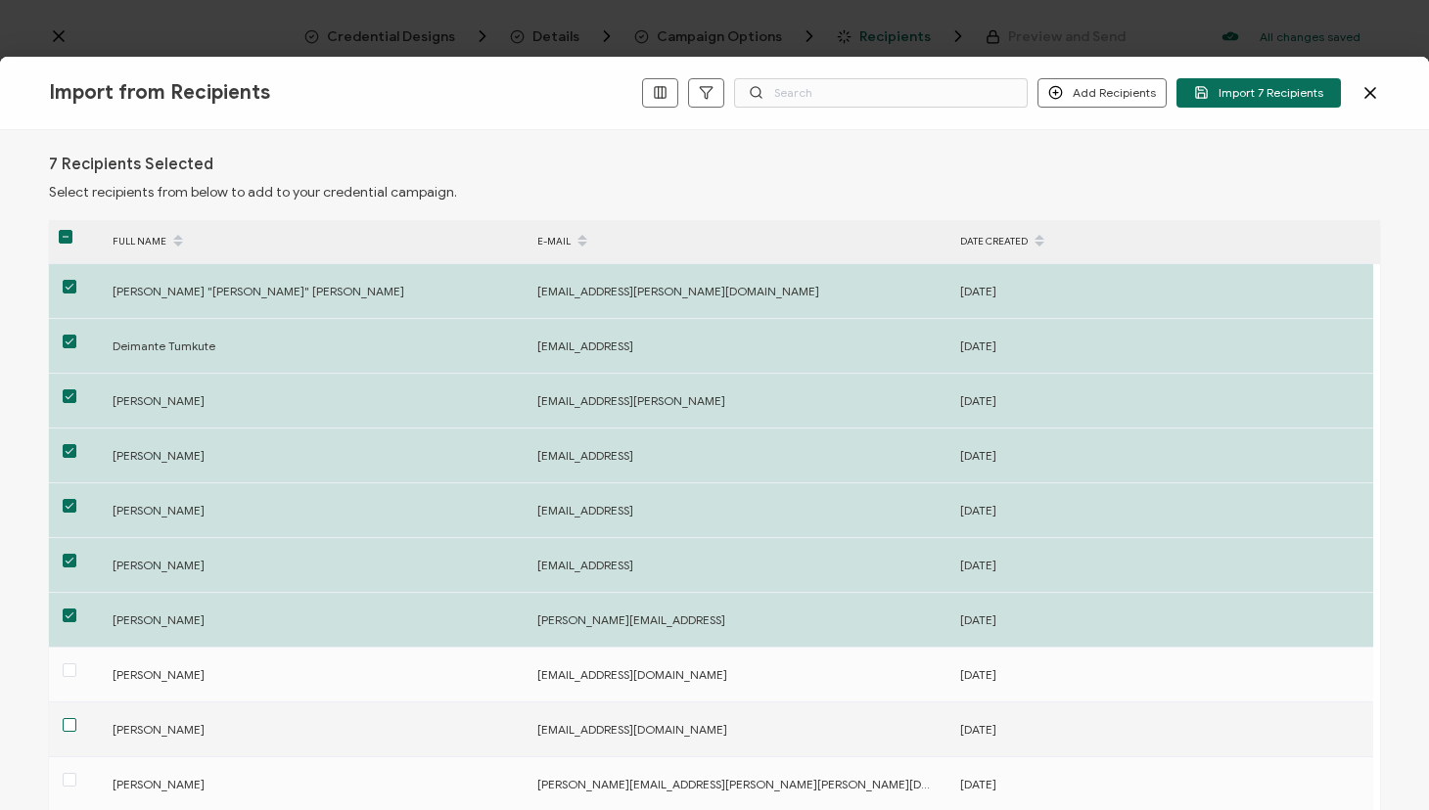
click at [72, 723] on span at bounding box center [70, 725] width 14 height 14
click at [76, 718] on input "checkbox" at bounding box center [76, 718] width 0 height 0
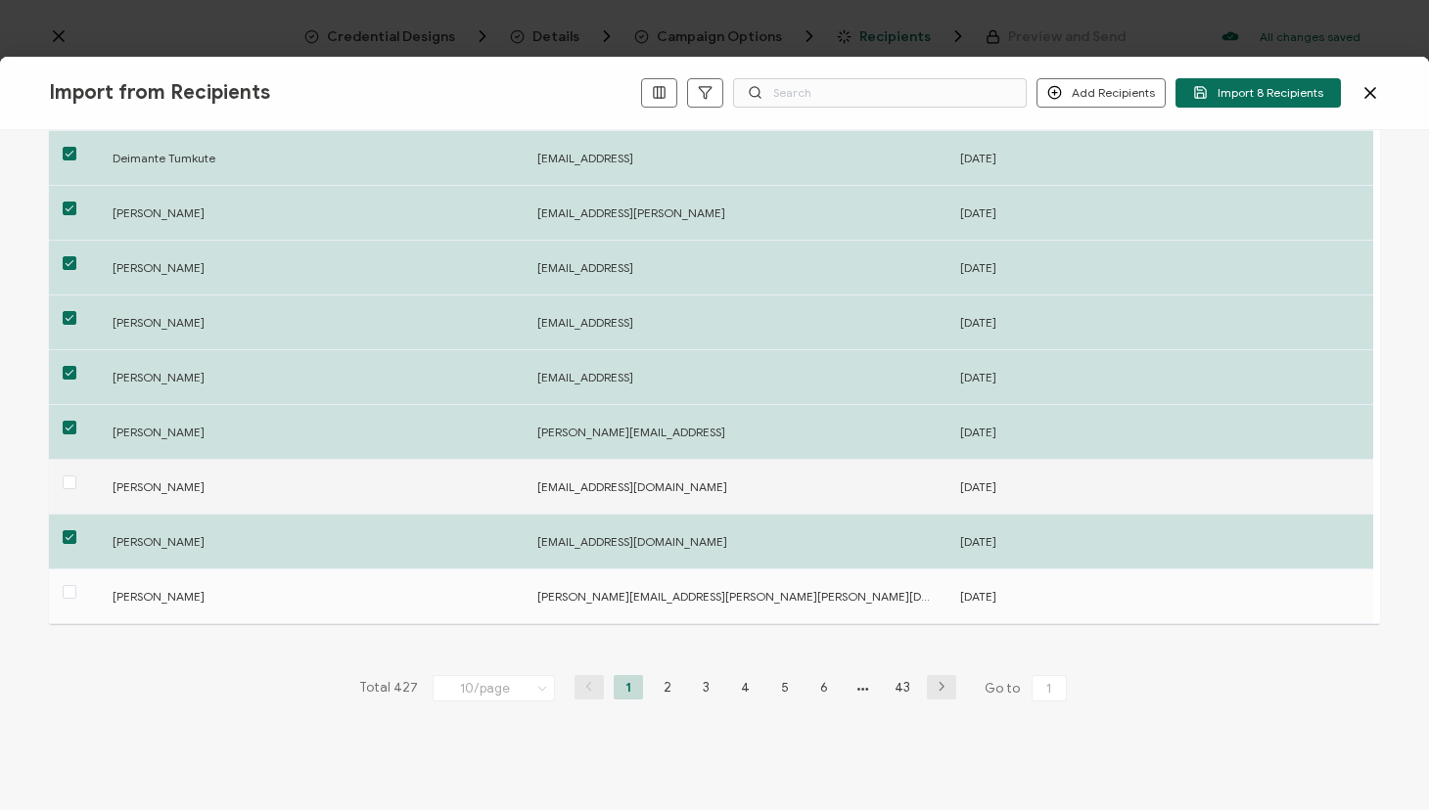
scroll to position [224, 0]
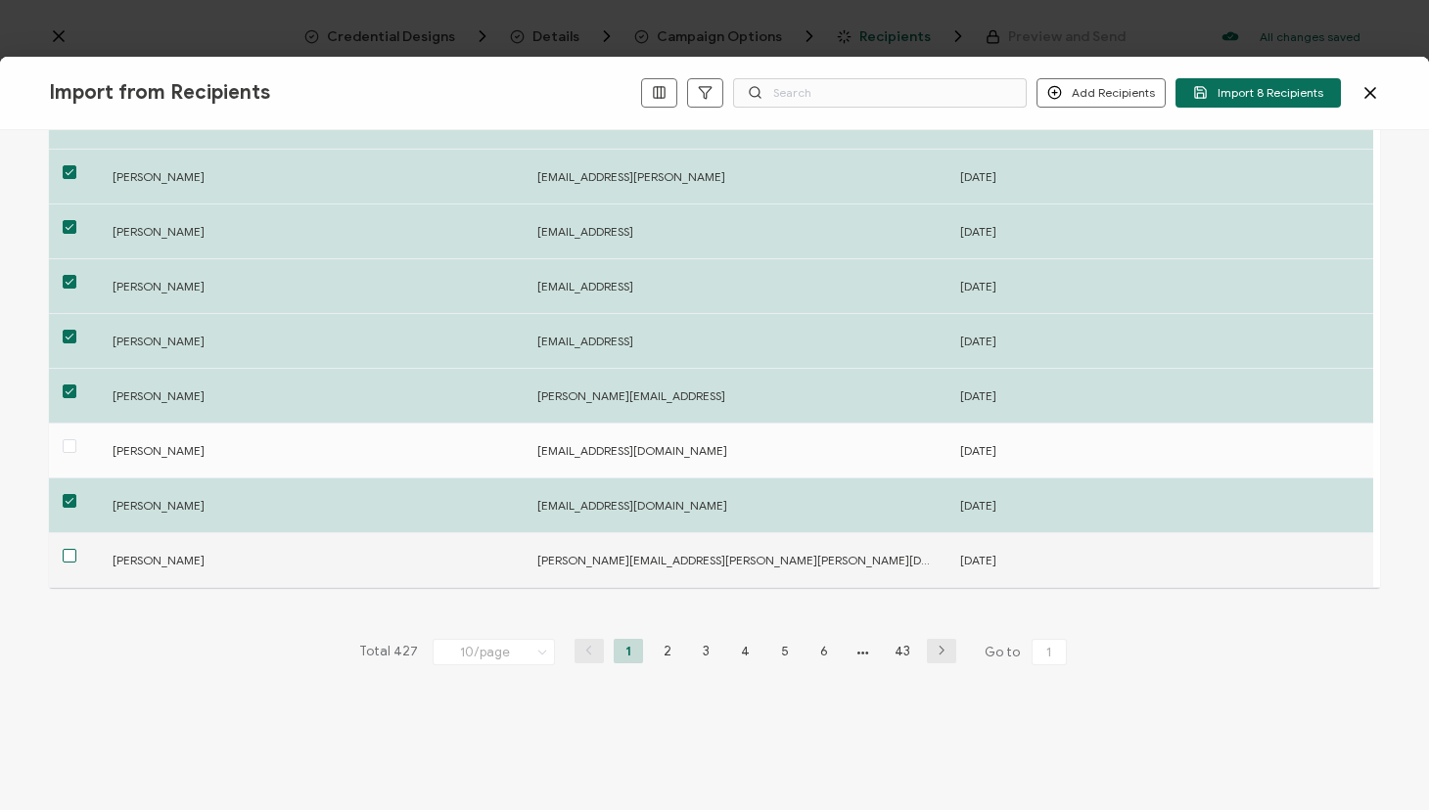
click at [70, 556] on span at bounding box center [70, 556] width 14 height 14
click at [76, 549] on input "checkbox" at bounding box center [76, 549] width 0 height 0
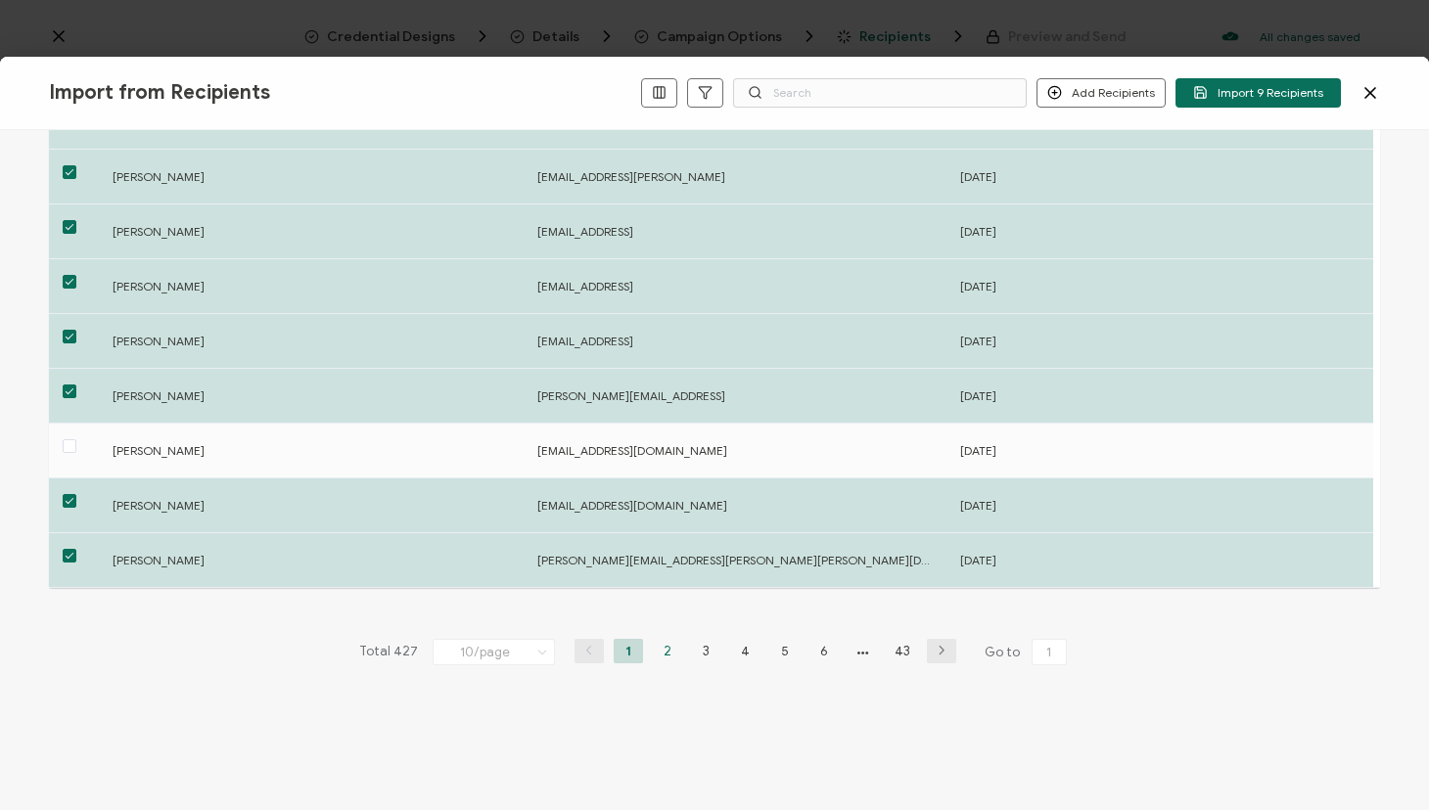
click at [663, 649] on li "2" at bounding box center [667, 651] width 29 height 24
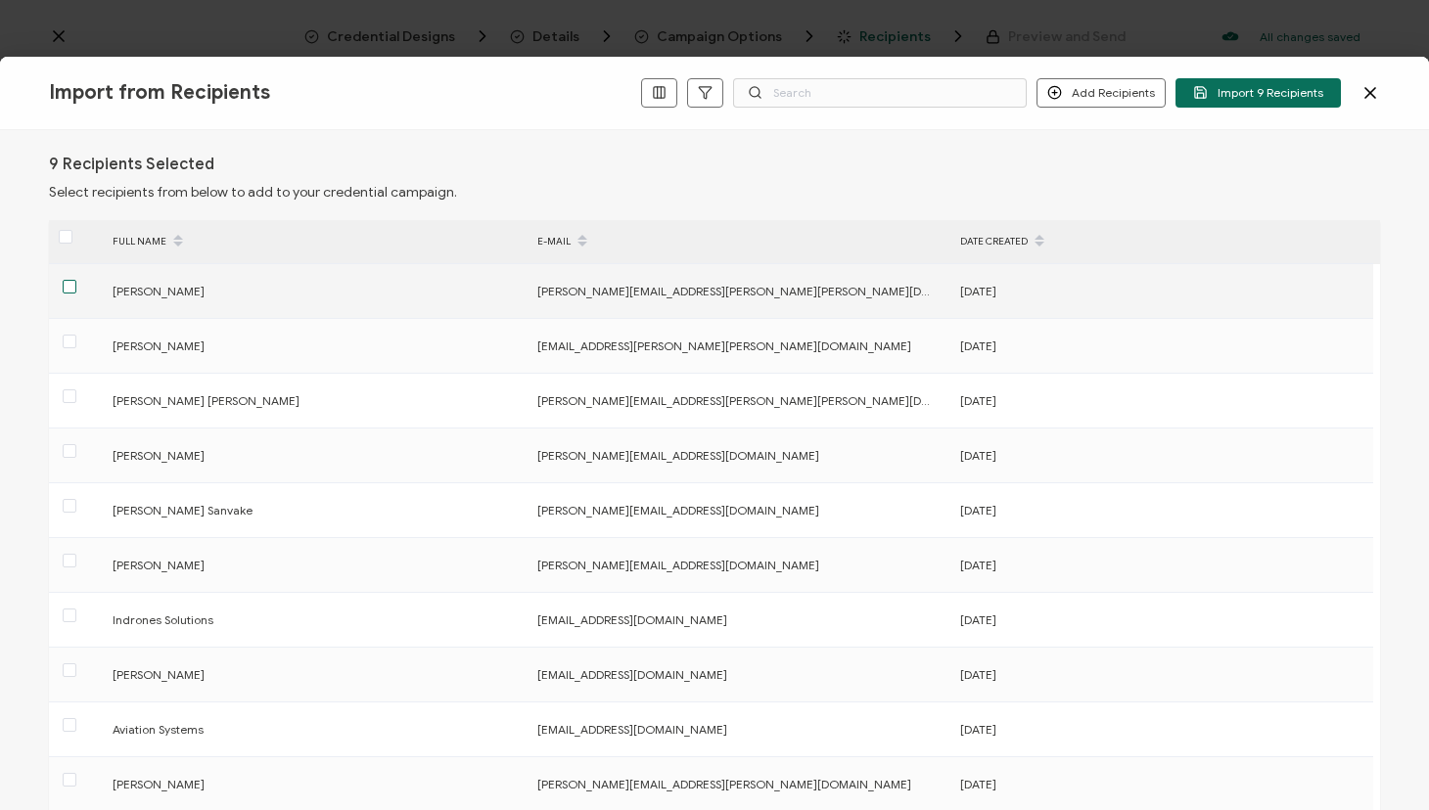
click at [69, 284] on span at bounding box center [70, 287] width 14 height 14
click at [76, 280] on input "checkbox" at bounding box center [76, 280] width 0 height 0
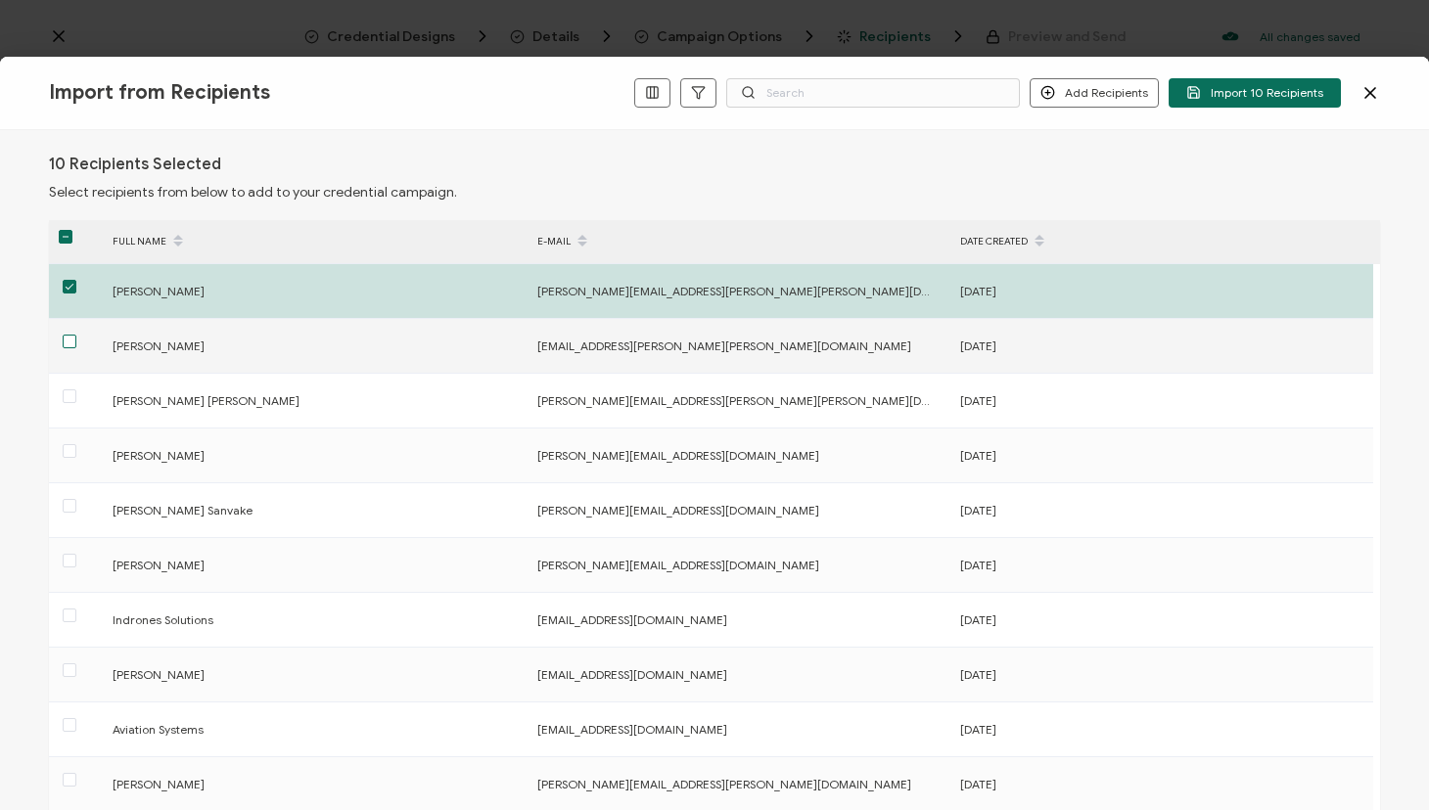
click at [68, 342] on span at bounding box center [70, 342] width 14 height 14
click at [76, 335] on input "checkbox" at bounding box center [76, 335] width 0 height 0
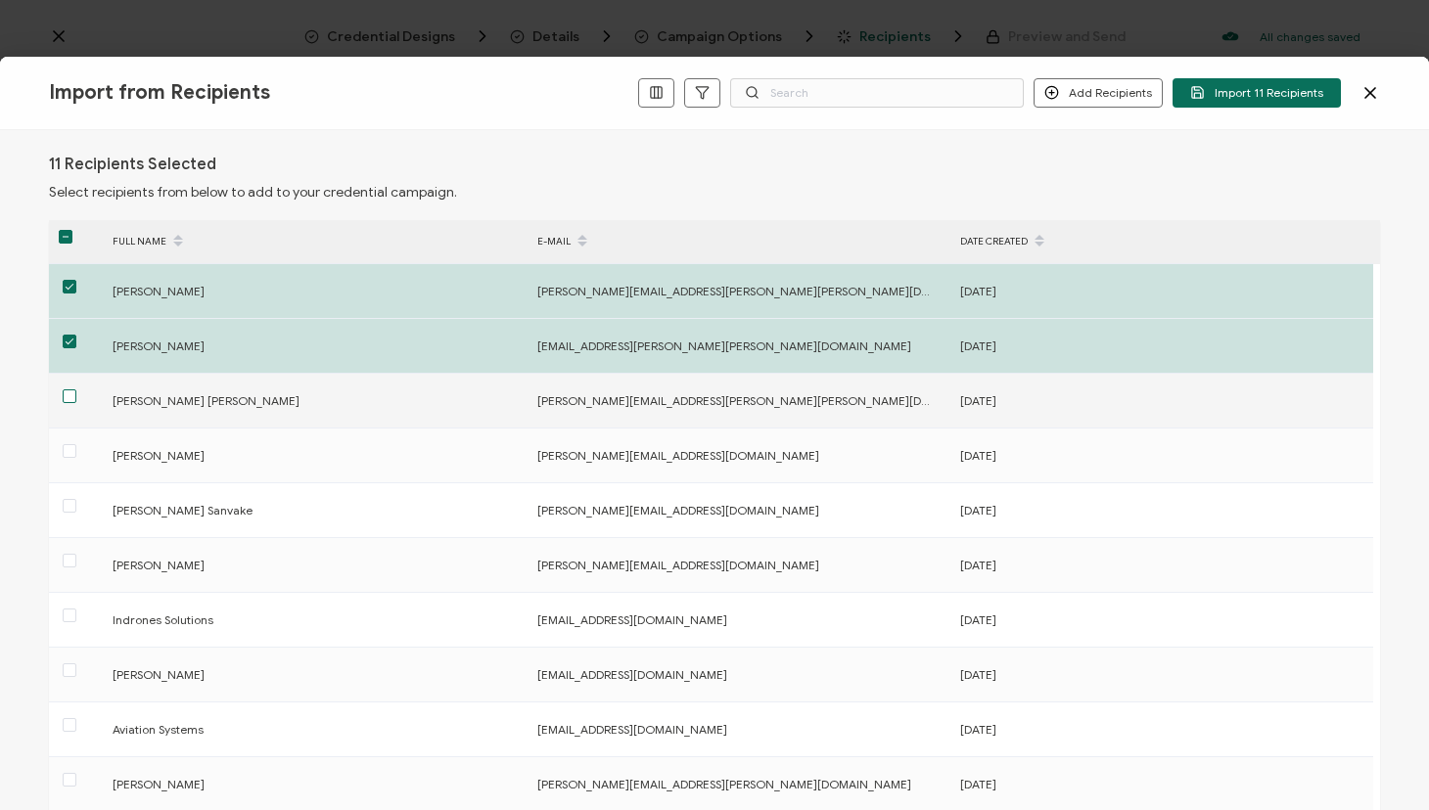
click at [67, 399] on span at bounding box center [70, 396] width 14 height 14
click at [76, 389] on input "checkbox" at bounding box center [76, 389] width 0 height 0
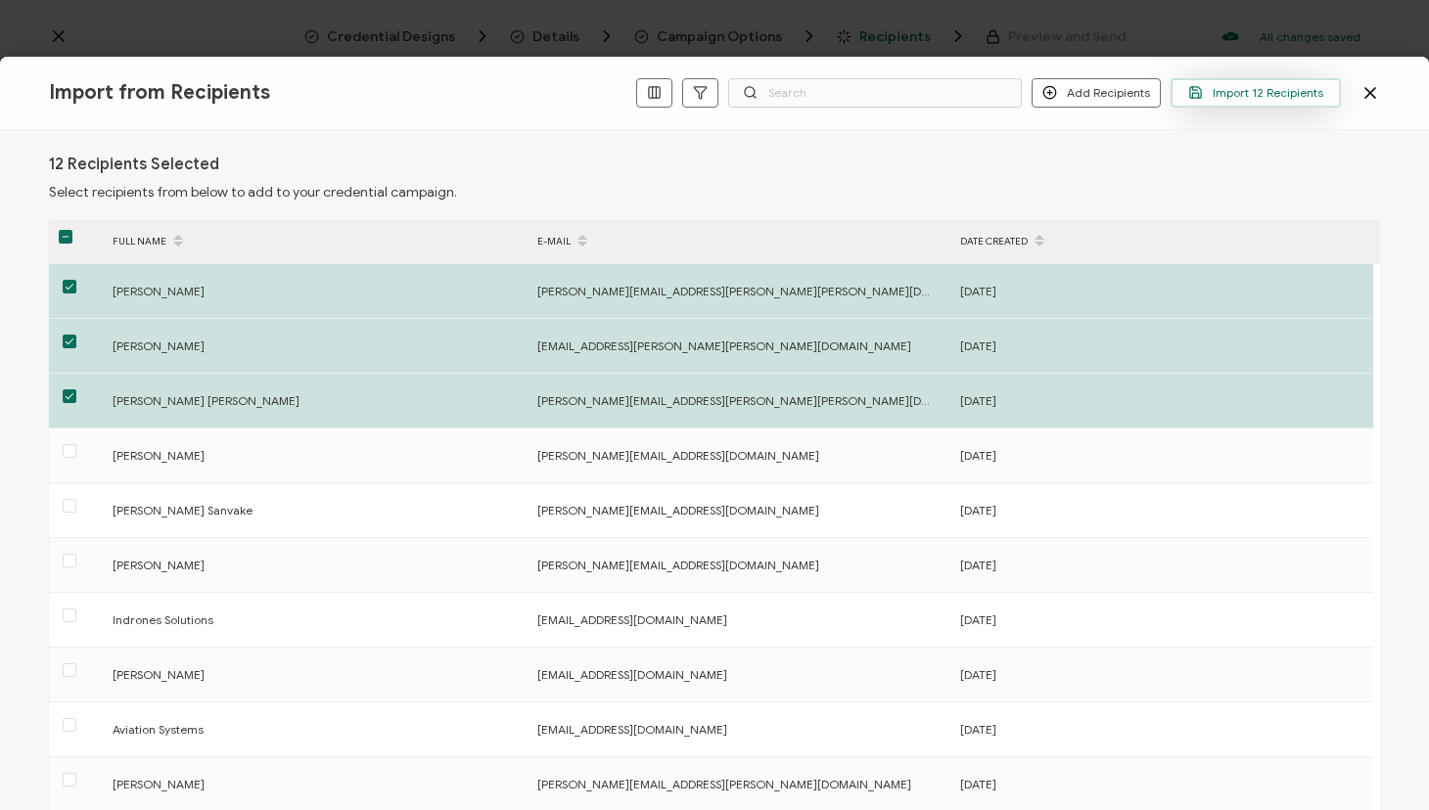
click at [1291, 92] on span "Import 12 Recipients" at bounding box center [1255, 92] width 135 height 15
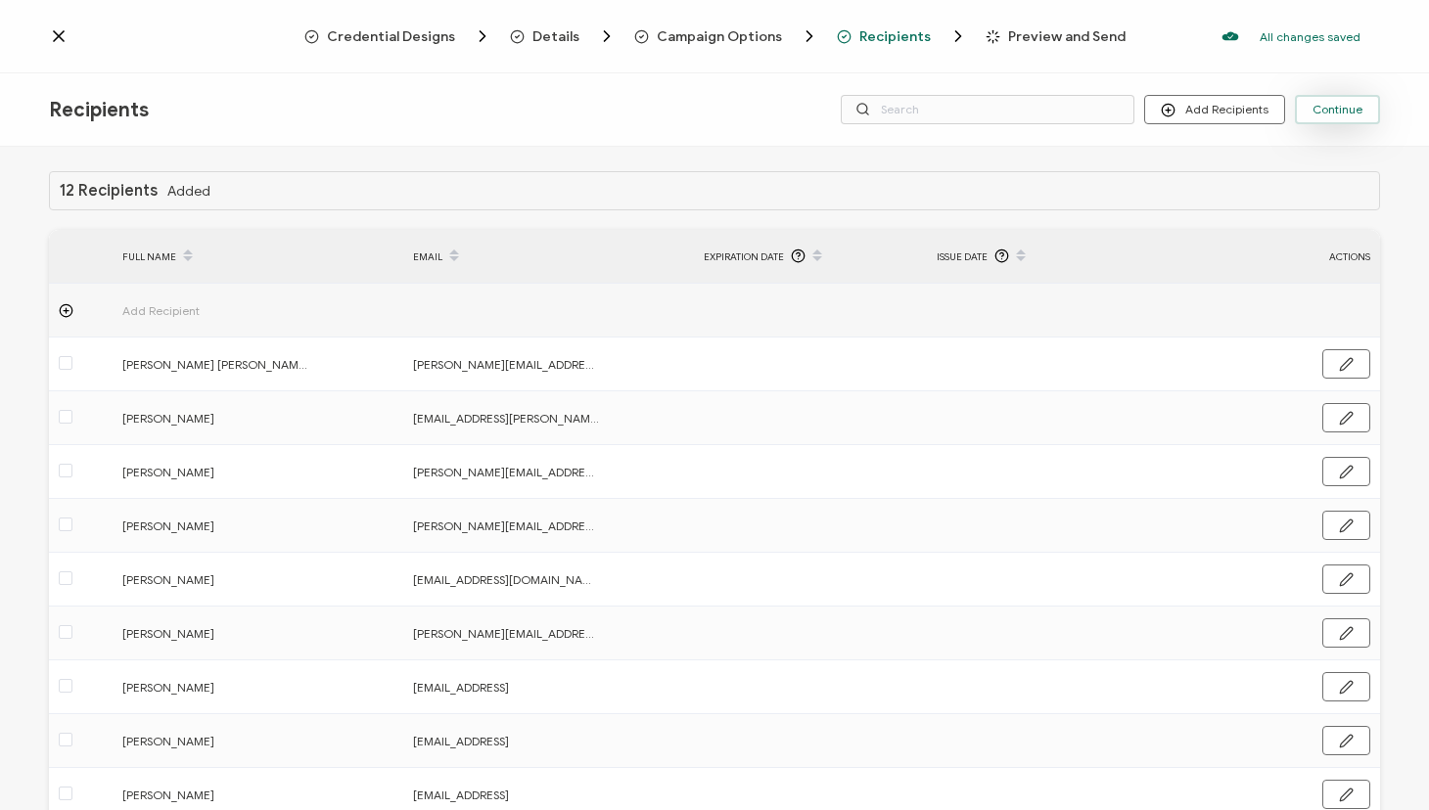
click at [1338, 113] on span "Continue" at bounding box center [1337, 110] width 50 height 12
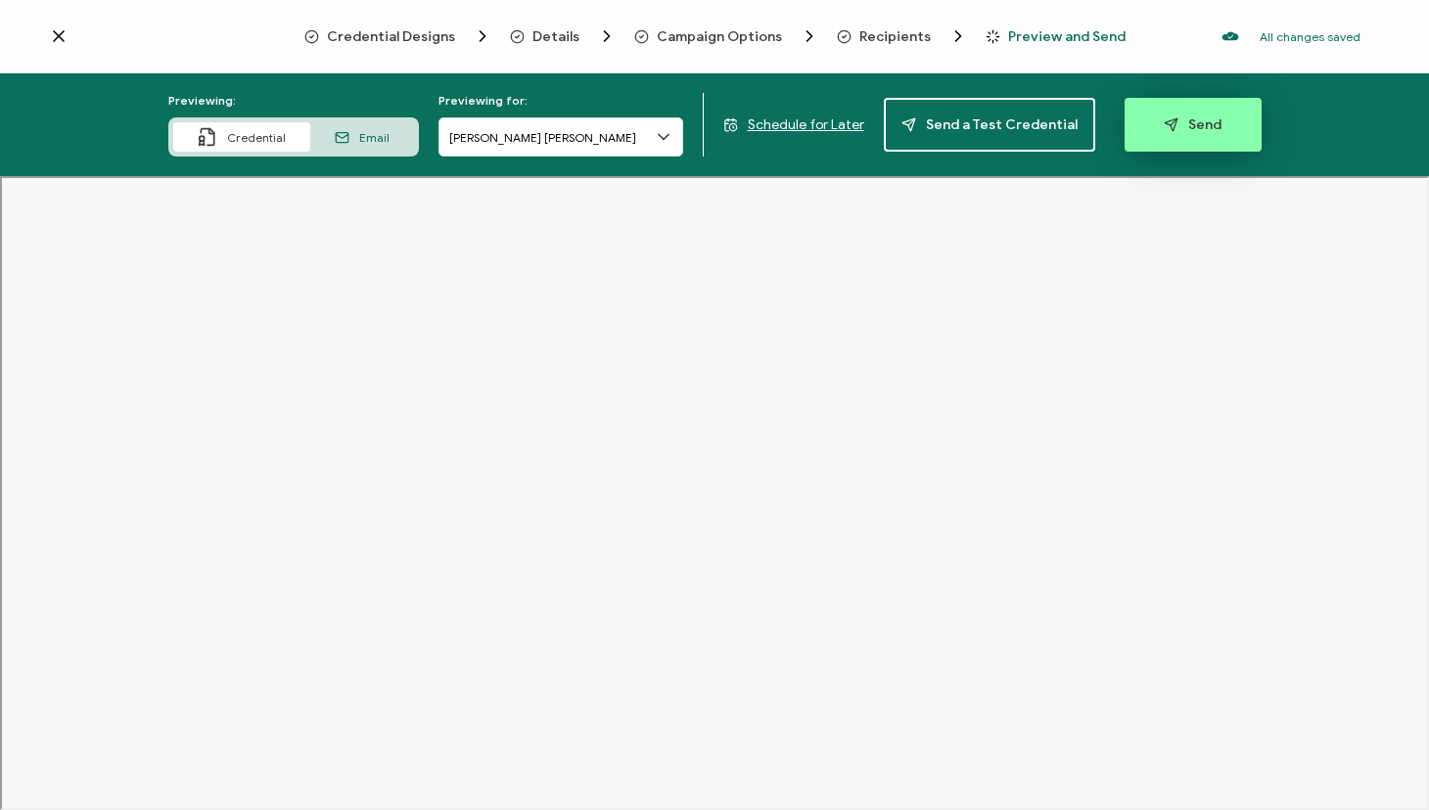
click at [1171, 124] on span "Send" at bounding box center [1193, 124] width 58 height 15
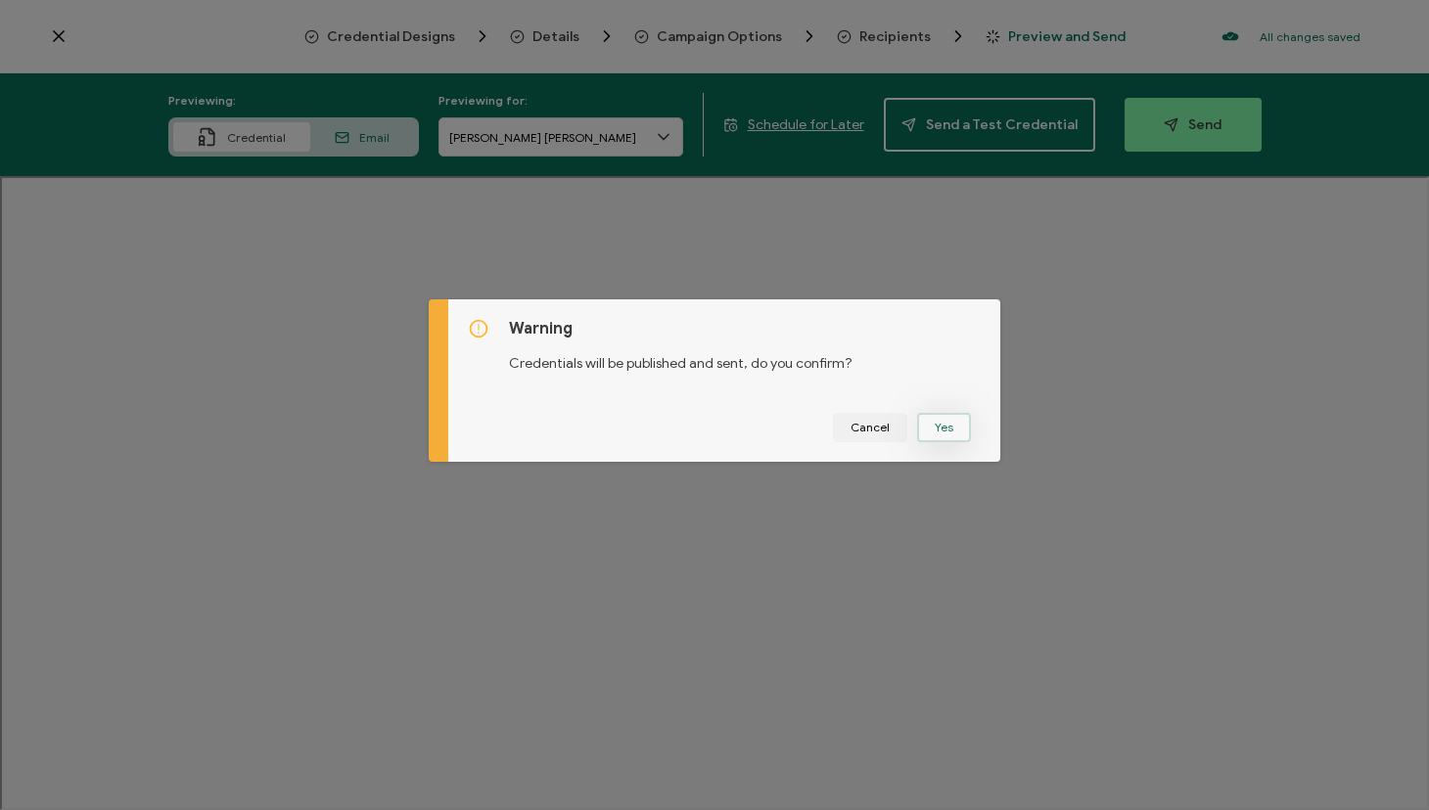
click at [931, 420] on button "Yes" at bounding box center [944, 427] width 54 height 29
